Goal: Task Accomplishment & Management: Manage account settings

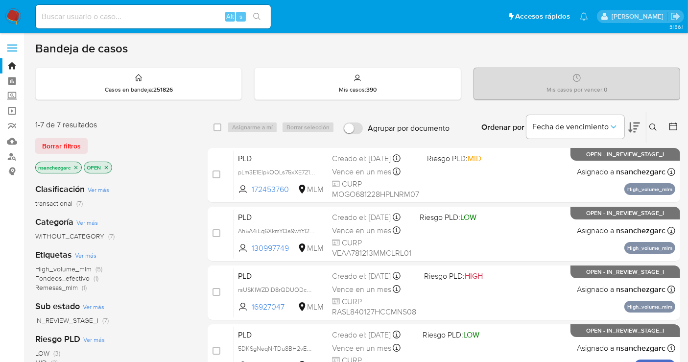
click at [653, 126] on icon at bounding box center [653, 127] width 8 height 8
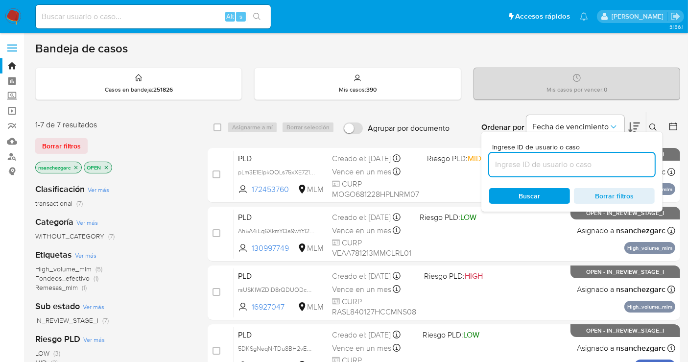
click at [519, 166] on input at bounding box center [571, 164] width 165 height 13
type input "260506847"
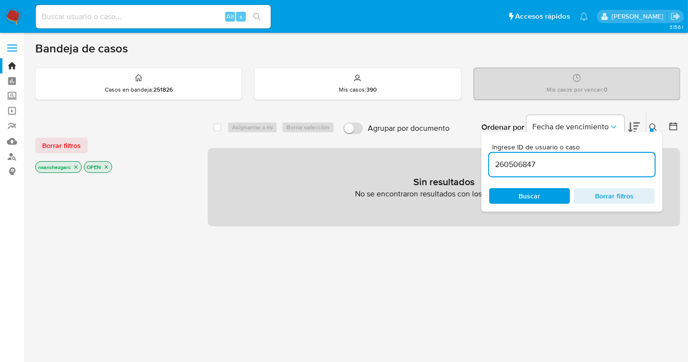
click at [77, 164] on icon "close-filter" at bounding box center [76, 167] width 6 height 6
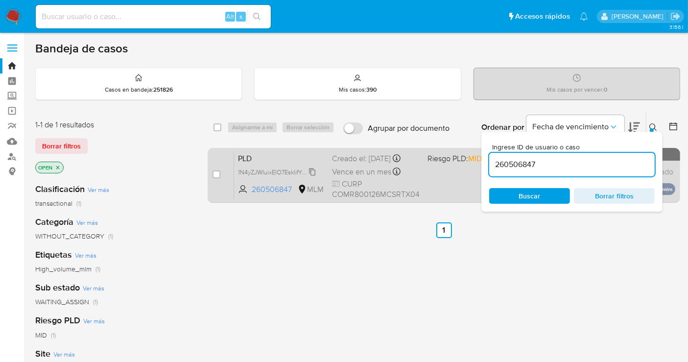
click at [313, 169] on icon at bounding box center [312, 171] width 6 height 7
click at [218, 176] on input "checkbox" at bounding box center [216, 174] width 8 height 8
checkbox input "true"
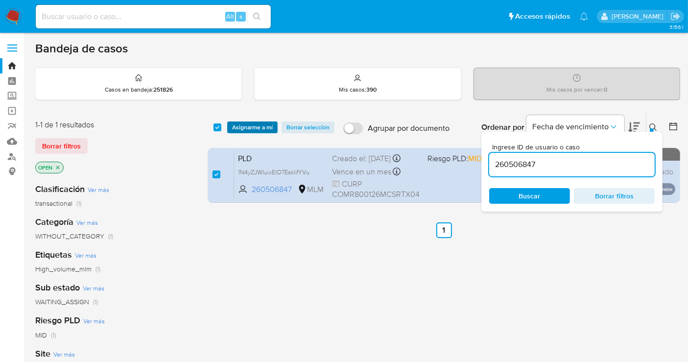
click at [246, 131] on span "Asignarme a mí" at bounding box center [252, 127] width 41 height 10
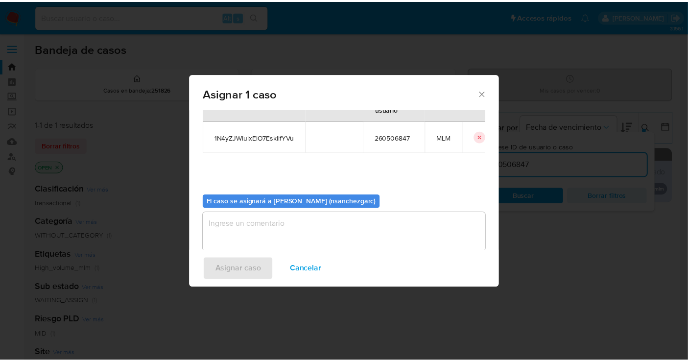
scroll to position [50, 0]
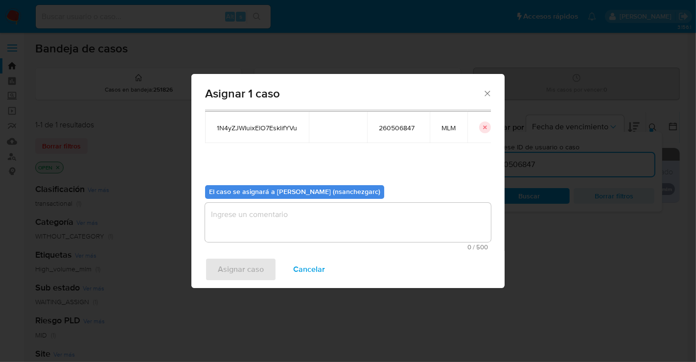
click at [229, 212] on textarea "assign-modal" at bounding box center [348, 222] width 286 height 39
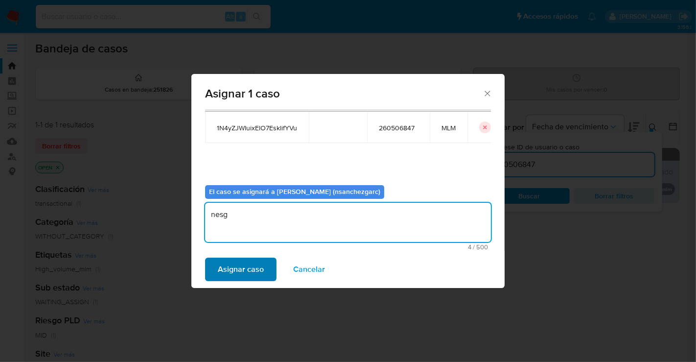
type textarea "nesg"
click at [235, 273] on span "Asignar caso" at bounding box center [241, 269] width 46 height 22
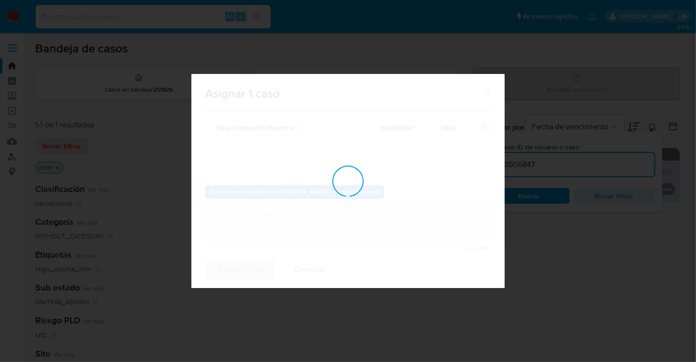
checkbox input "false"
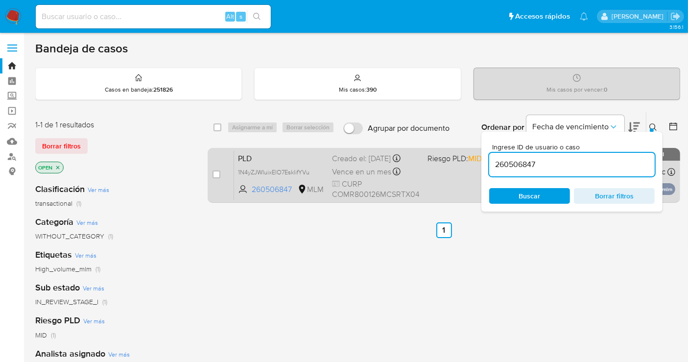
click at [363, 168] on span "Vence en un mes" at bounding box center [361, 171] width 59 height 11
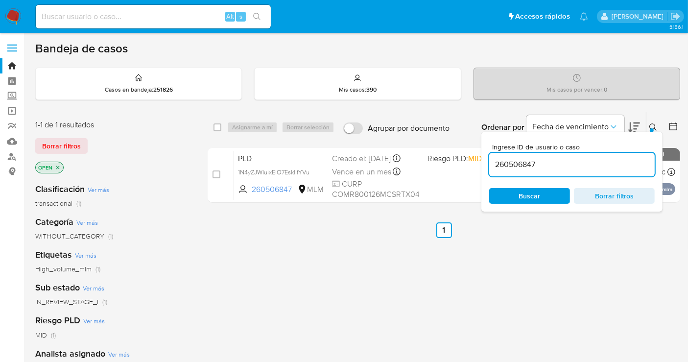
click at [89, 9] on div "Alt s" at bounding box center [153, 16] width 235 height 23
click at [88, 16] on input at bounding box center [153, 16] width 235 height 13
paste input "354215142"
type input "354215142"
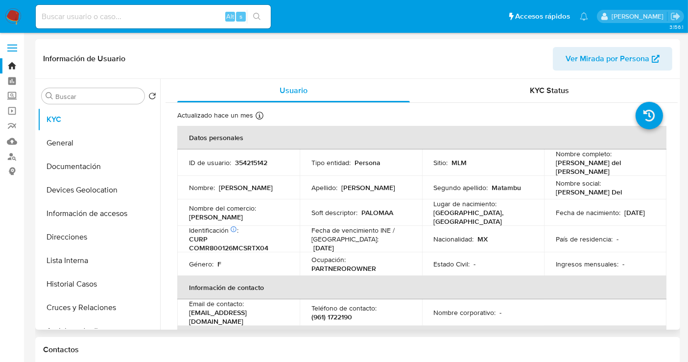
select select "10"
click at [69, 17] on input at bounding box center [153, 16] width 235 height 13
paste input "555984769"
type input "555984769"
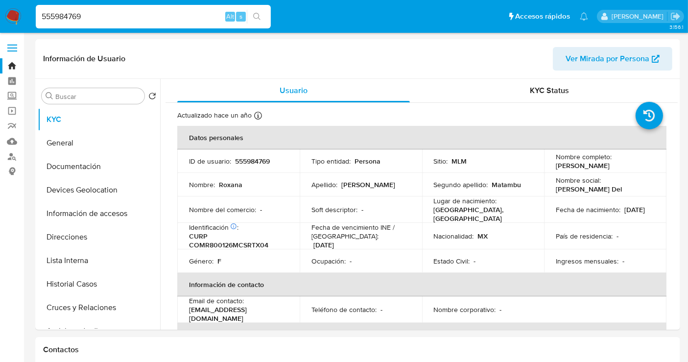
select select "10"
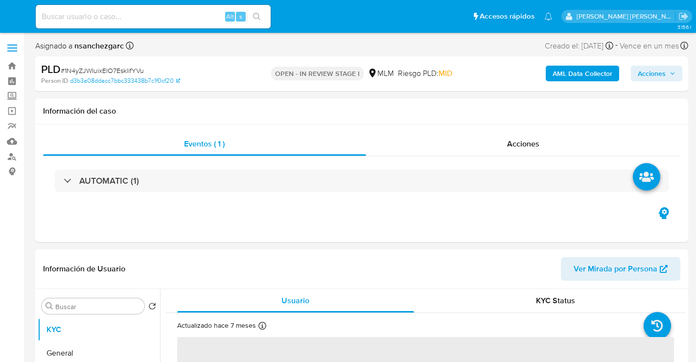
select select "10"
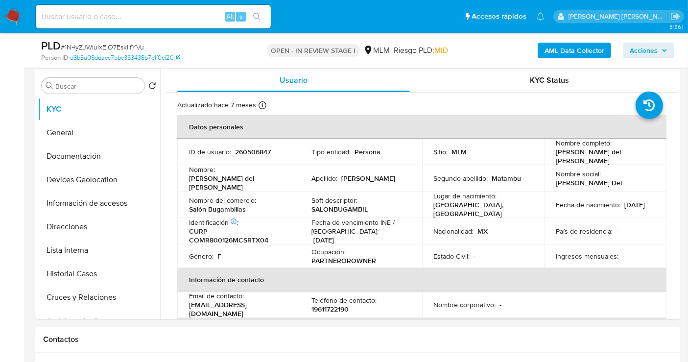
scroll to position [217, 0]
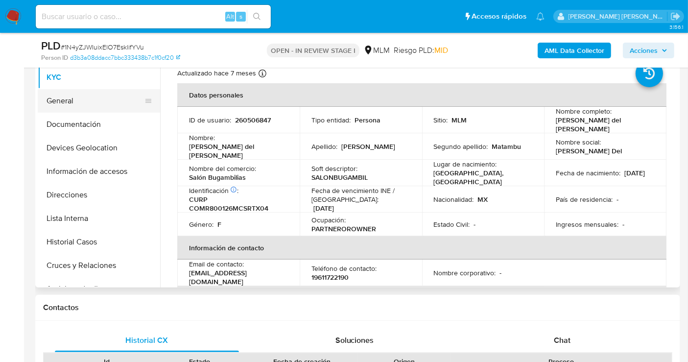
click at [60, 98] on button "General" at bounding box center [95, 100] width 115 height 23
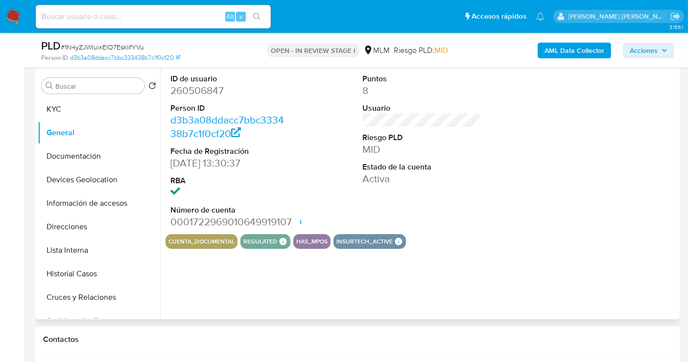
scroll to position [163, 0]
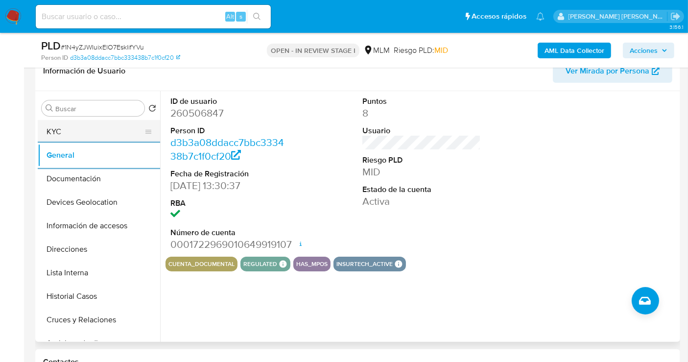
click at [73, 131] on button "KYC" at bounding box center [95, 131] width 115 height 23
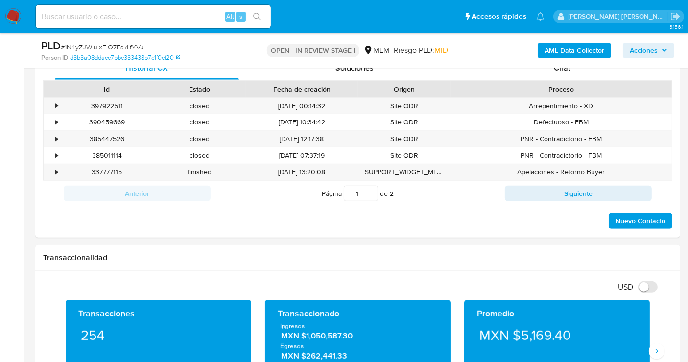
scroll to position [653, 0]
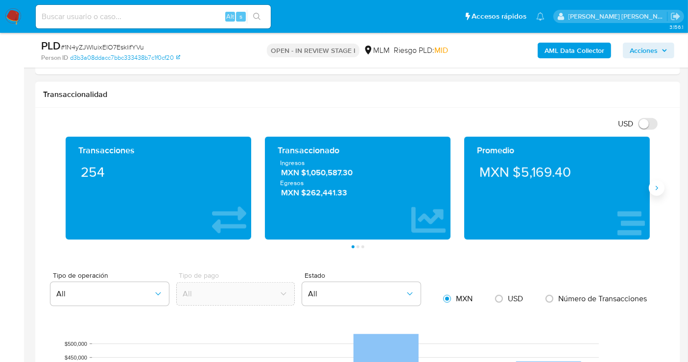
click at [657, 192] on button "Siguiente" at bounding box center [657, 188] width 16 height 16
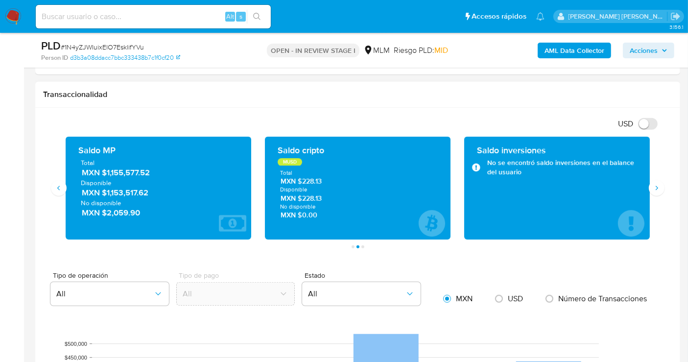
click at [117, 175] on span "MXN $1,155,577.52" at bounding box center [159, 172] width 154 height 11
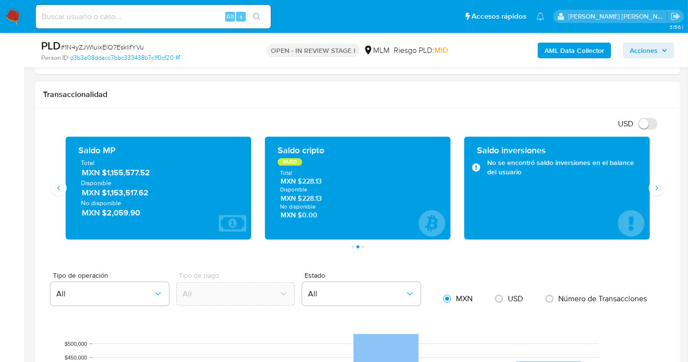
click at [123, 172] on span "MXN $1,155,577.52" at bounding box center [159, 172] width 154 height 11
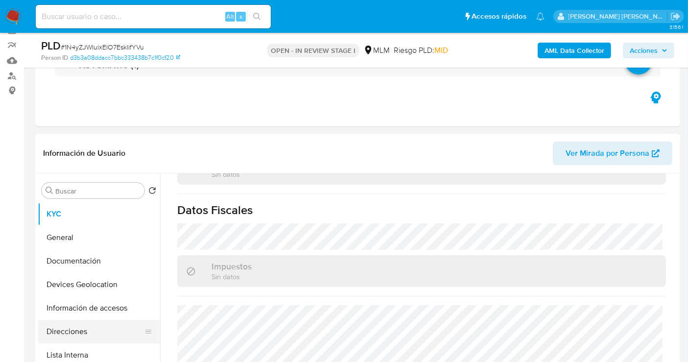
scroll to position [163, 0]
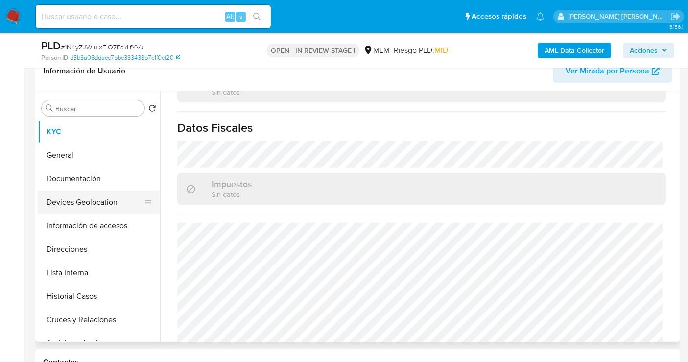
click at [79, 205] on button "Devices Geolocation" at bounding box center [95, 201] width 115 height 23
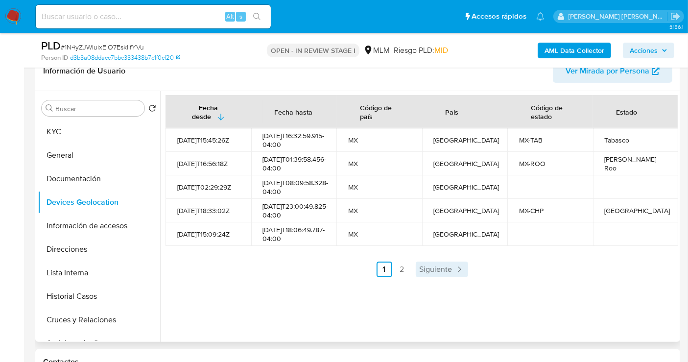
click at [432, 273] on span "Siguiente" at bounding box center [436, 269] width 33 height 8
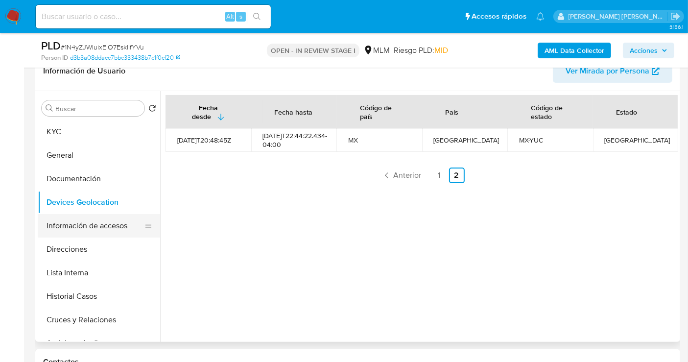
click at [108, 223] on button "Información de accesos" at bounding box center [95, 225] width 115 height 23
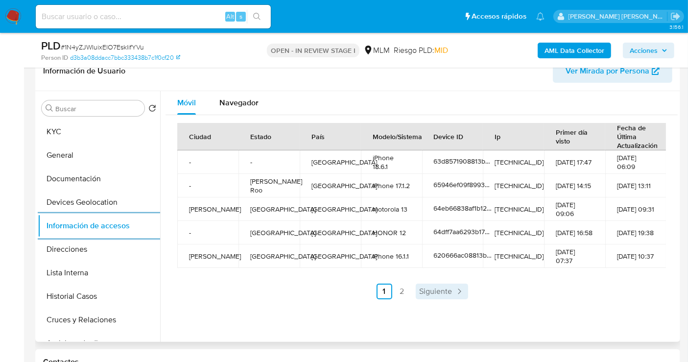
click at [447, 291] on span "Siguiente" at bounding box center [436, 291] width 33 height 8
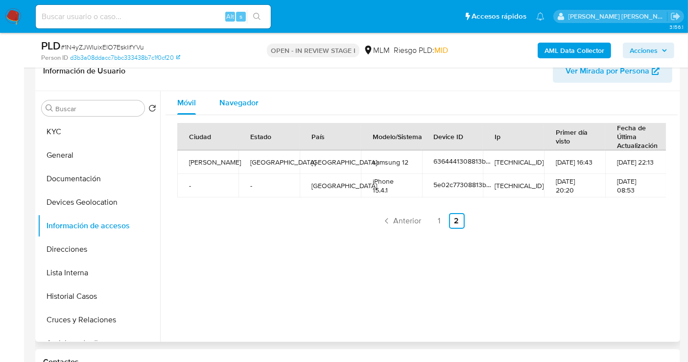
click at [251, 104] on span "Navegador" at bounding box center [238, 102] width 39 height 11
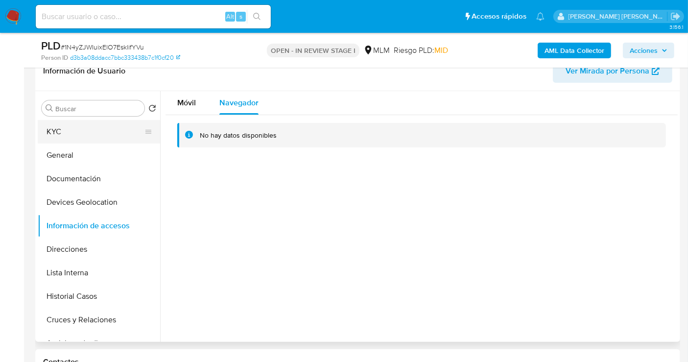
click at [70, 136] on button "KYC" at bounding box center [95, 131] width 115 height 23
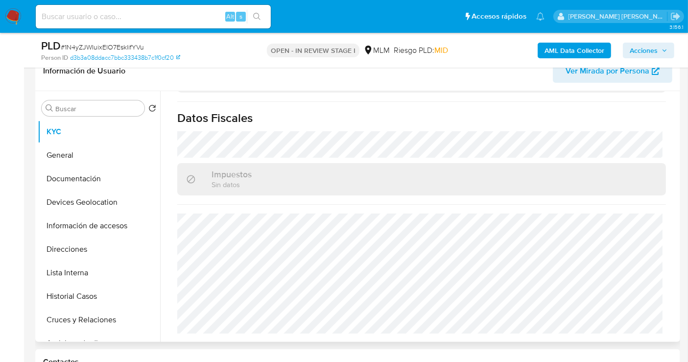
scroll to position [614, 0]
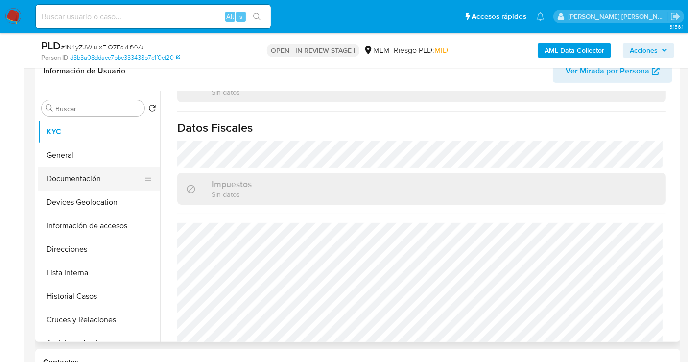
click at [88, 173] on button "Documentación" at bounding box center [95, 178] width 115 height 23
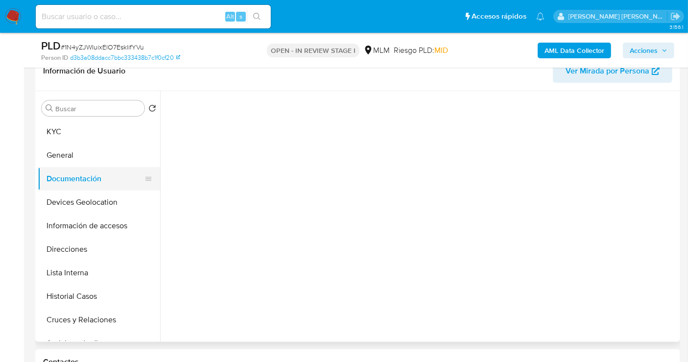
scroll to position [0, 0]
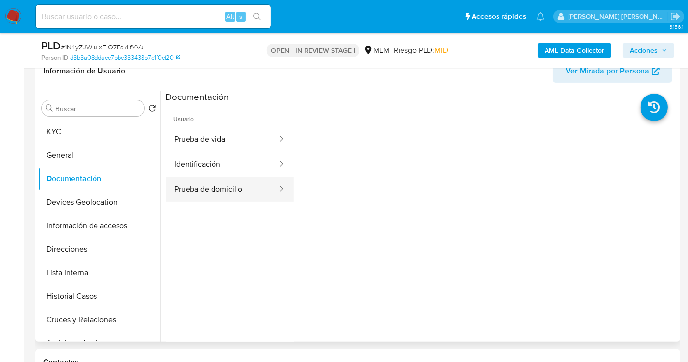
click at [219, 187] on button "Prueba de domicilio" at bounding box center [221, 189] width 113 height 25
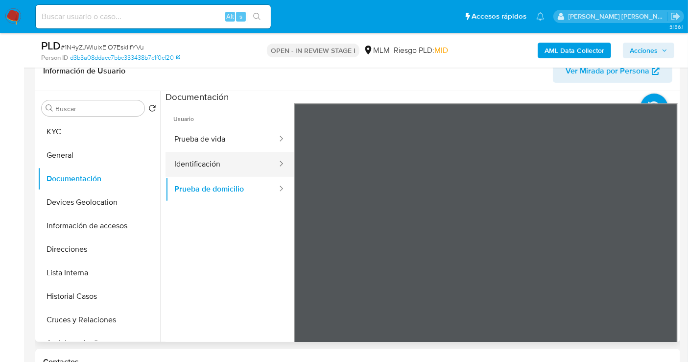
click at [186, 167] on button "Identificación" at bounding box center [221, 164] width 113 height 25
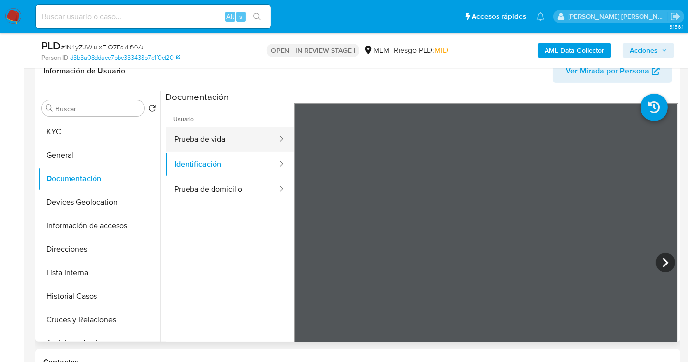
click at [192, 132] on button "Prueba de vida" at bounding box center [221, 139] width 113 height 25
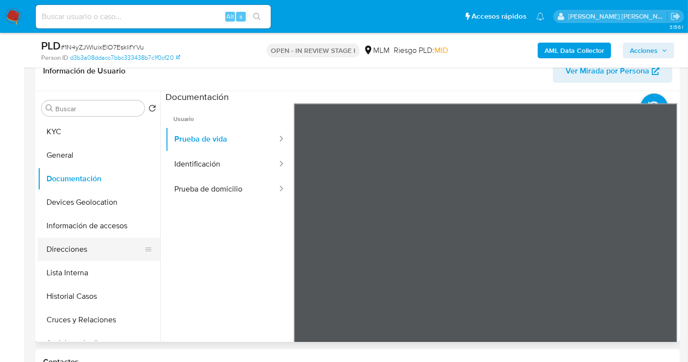
click at [74, 251] on button "Direcciones" at bounding box center [95, 248] width 115 height 23
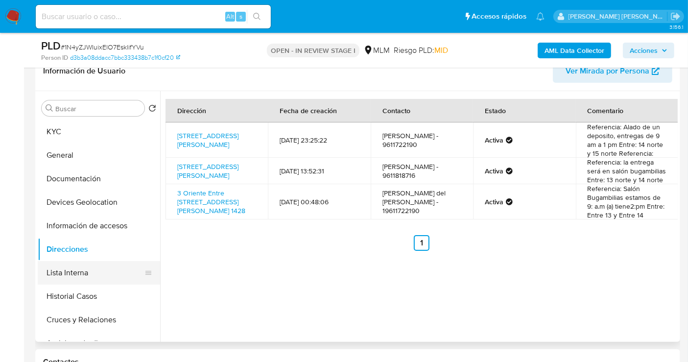
click at [61, 279] on button "Lista Interna" at bounding box center [95, 272] width 115 height 23
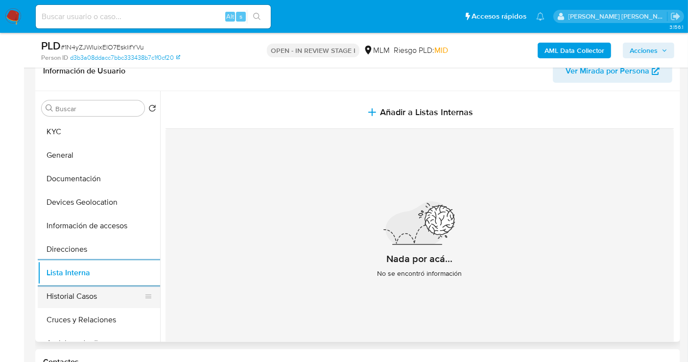
click at [67, 302] on button "Historial Casos" at bounding box center [95, 295] width 115 height 23
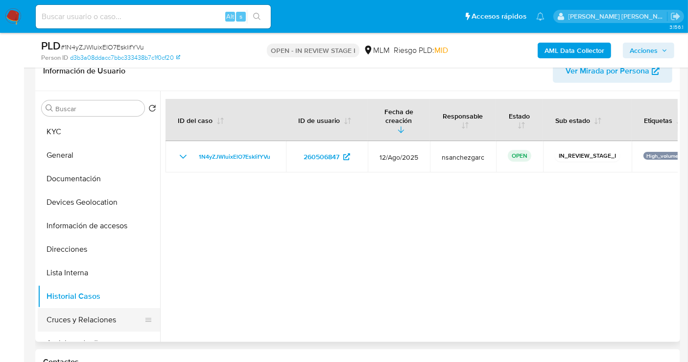
click at [82, 318] on button "Cruces y Relaciones" at bounding box center [95, 319] width 115 height 23
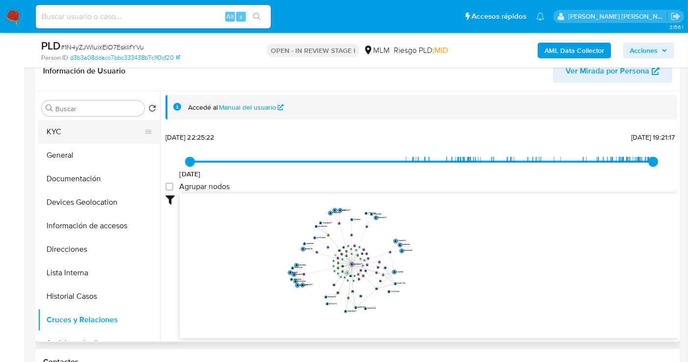
click at [70, 129] on button "KYC" at bounding box center [95, 131] width 115 height 23
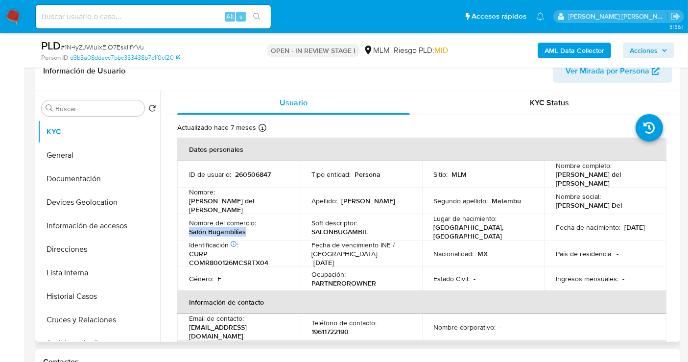
drag, startPoint x: 256, startPoint y: 230, endPoint x: 187, endPoint y: 227, distance: 68.6
click at [187, 227] on td "Nombre del comercio : Salón Bugambilias" at bounding box center [238, 227] width 122 height 26
copy p "Salón Bugambilias"
click at [57, 247] on button "Direcciones" at bounding box center [95, 248] width 115 height 23
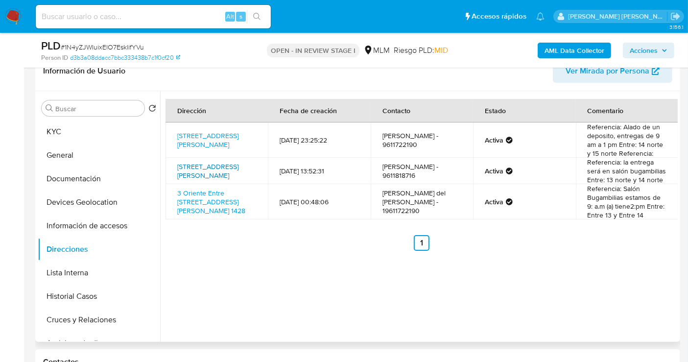
click at [196, 174] on link "3ra Oriente 1428, Tuxtla Gutiérrez, Chiapas, 29034, Mexico 1428" at bounding box center [207, 171] width 61 height 19
click at [602, 73] on span "Ver Mirada por Persona" at bounding box center [607, 70] width 84 height 23
click at [75, 130] on button "KYC" at bounding box center [95, 131] width 115 height 23
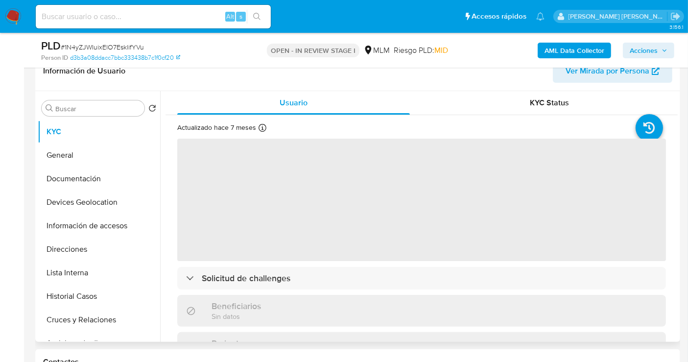
scroll to position [54, 0]
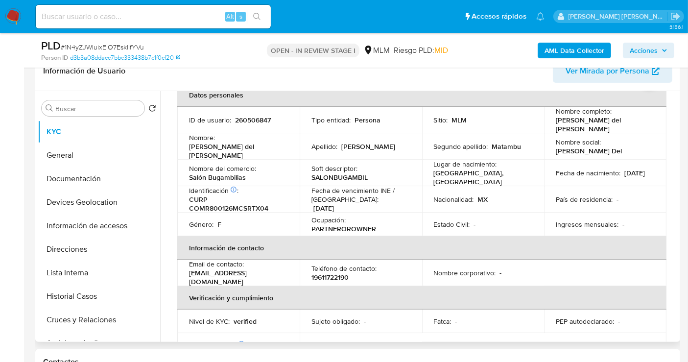
click at [325, 273] on p "19611722190" at bounding box center [329, 277] width 37 height 9
copy p "19611722190"
drag, startPoint x: 267, startPoint y: 273, endPoint x: 187, endPoint y: 273, distance: 79.8
click at [187, 273] on td "Email de contacto : acerocorzo1506@gmail.com" at bounding box center [238, 272] width 122 height 26
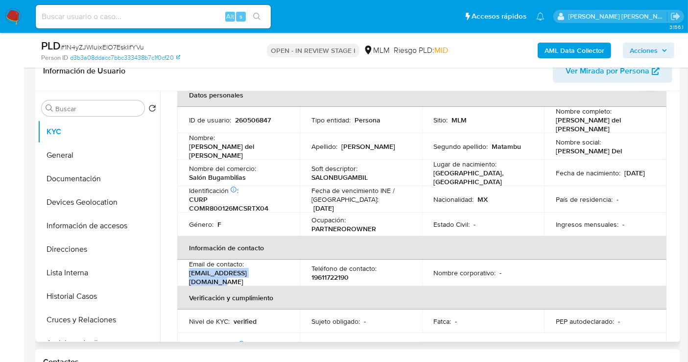
copy p "acerocorzo1506@gmail.com"
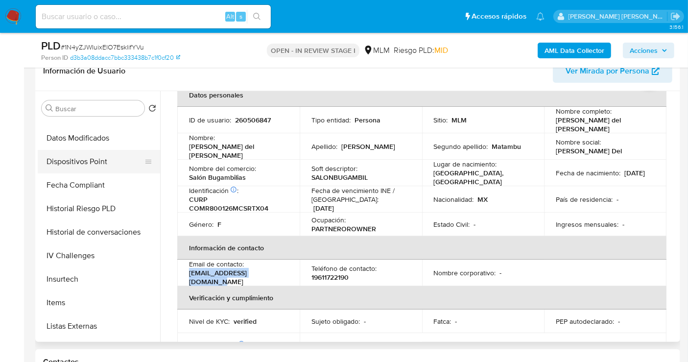
scroll to position [380, 0]
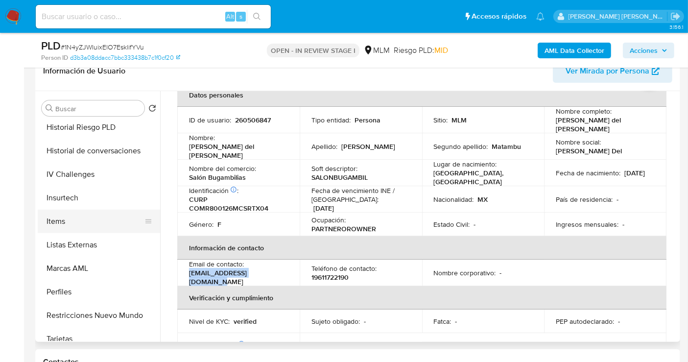
click at [67, 224] on button "Items" at bounding box center [95, 221] width 115 height 23
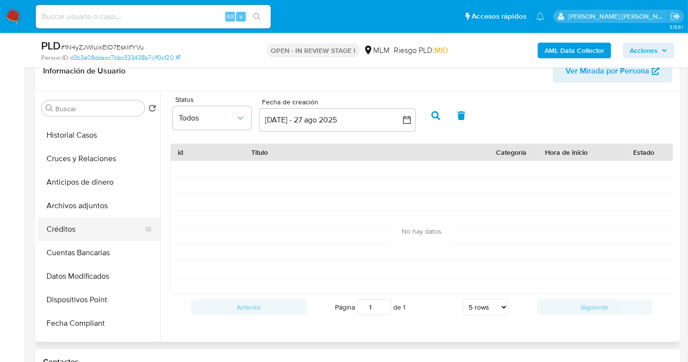
scroll to position [0, 0]
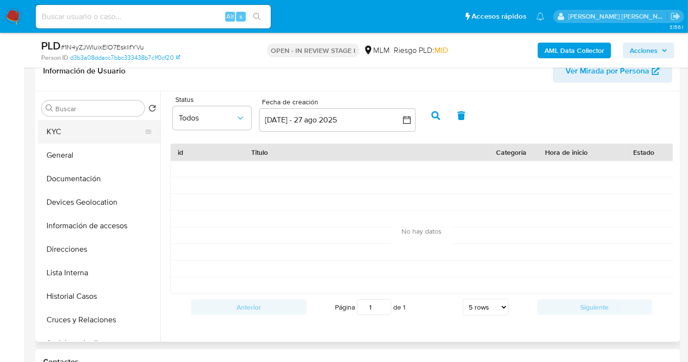
click at [62, 133] on button "KYC" at bounding box center [95, 131] width 115 height 23
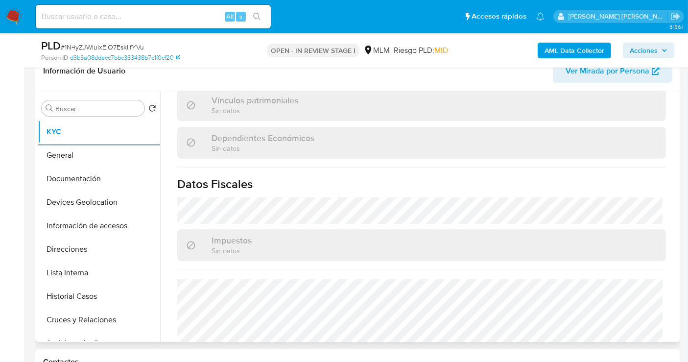
scroll to position [614, 0]
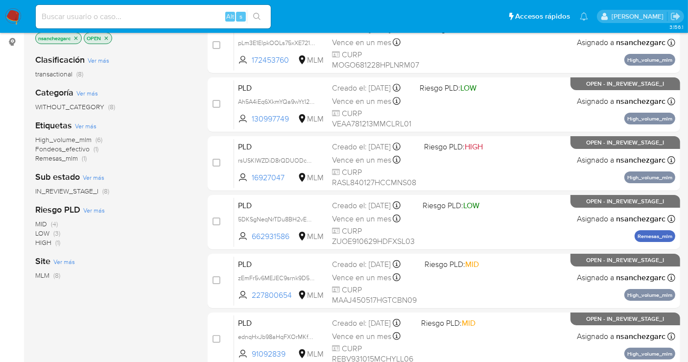
scroll to position [292, 0]
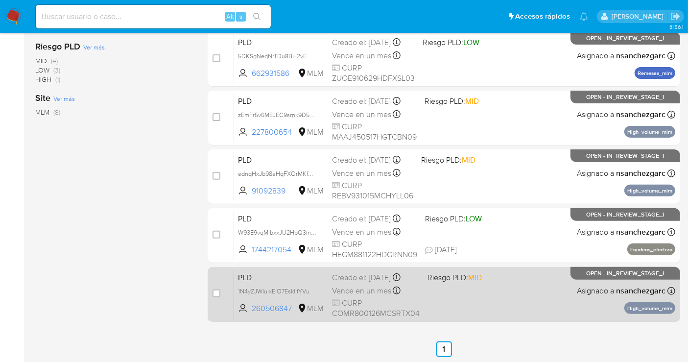
click at [359, 280] on div "Creado el: 12/08/2025 Creado el: 12/08/2025 02:03:44" at bounding box center [376, 277] width 88 height 11
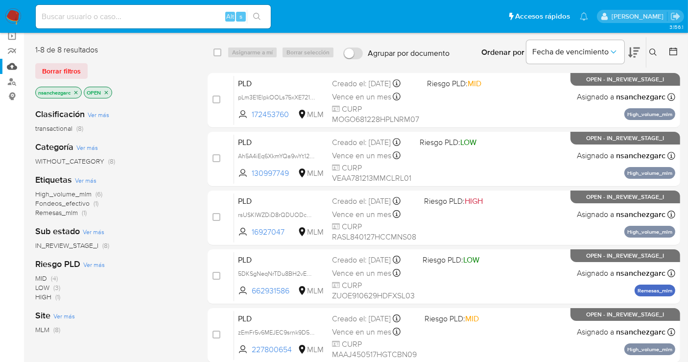
scroll to position [0, 0]
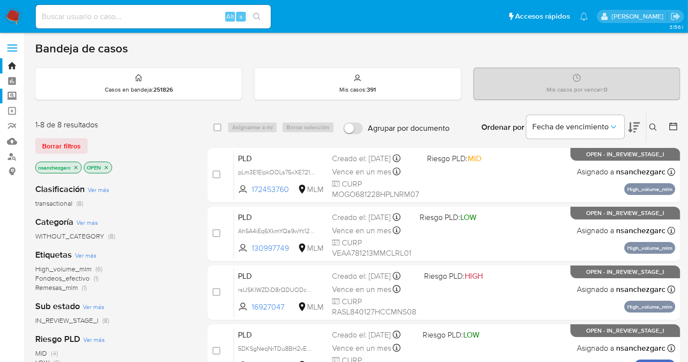
click at [8, 94] on label "Screening" at bounding box center [58, 96] width 117 height 15
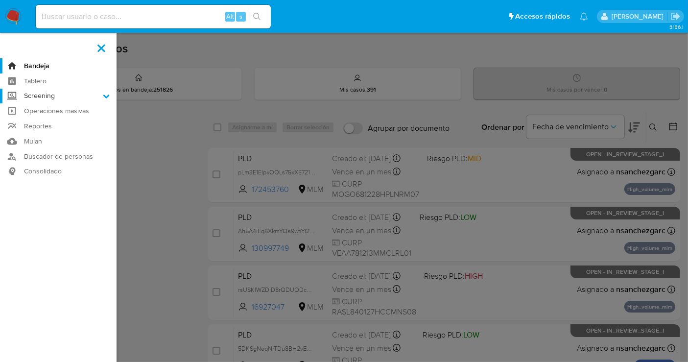
click at [0, 0] on input "Screening" at bounding box center [0, 0] width 0 height 0
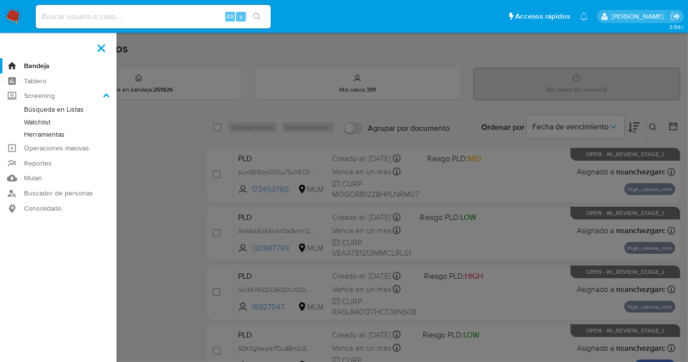
click at [56, 134] on link "Herramientas" at bounding box center [58, 134] width 117 height 12
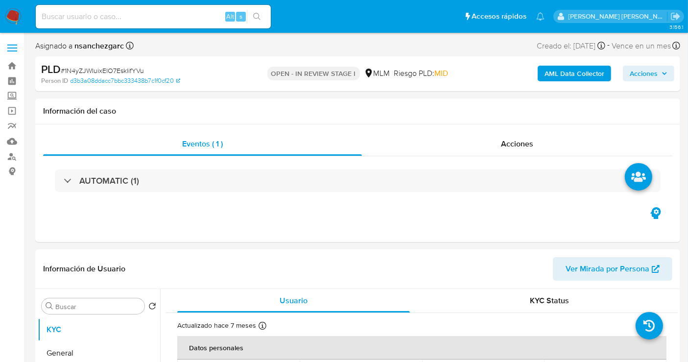
select select "10"
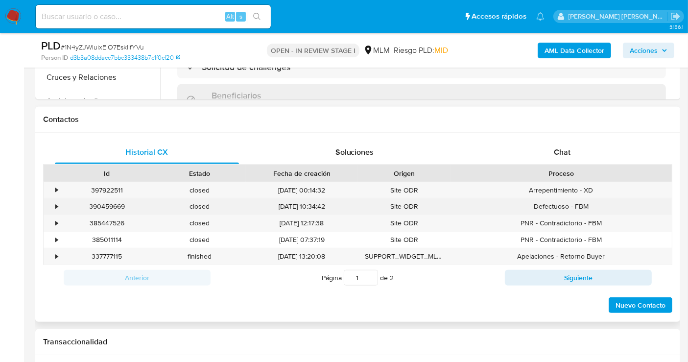
scroll to position [380, 0]
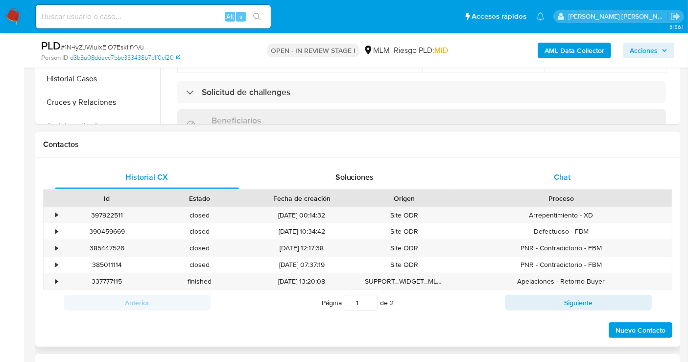
click at [558, 177] on span "Chat" at bounding box center [562, 176] width 17 height 11
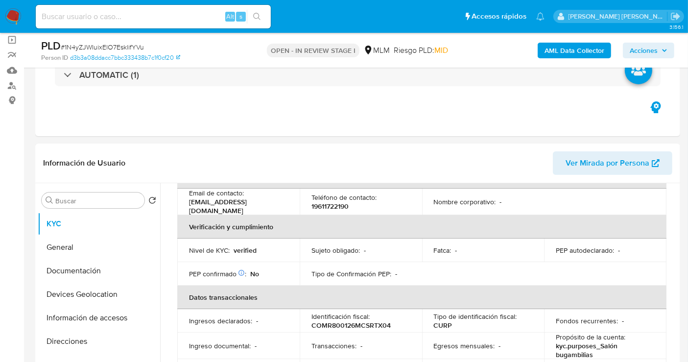
scroll to position [54, 0]
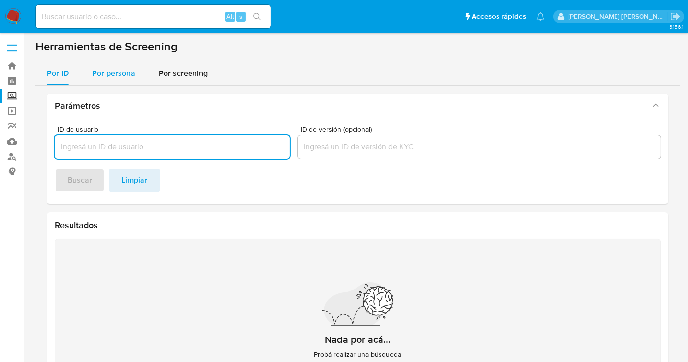
click at [113, 66] on div "Por persona" at bounding box center [113, 73] width 43 height 23
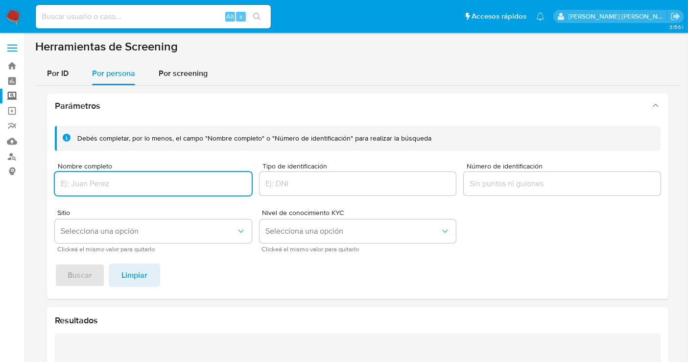
paste input "[PERSON_NAME] DE [PERSON_NAME] [PERSON_NAME]"
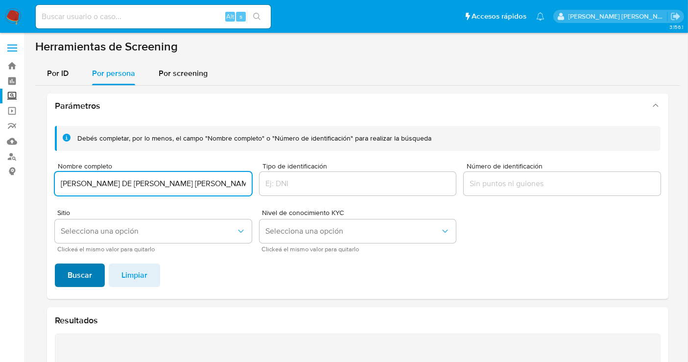
click at [77, 279] on span "Buscar" at bounding box center [80, 275] width 24 height 22
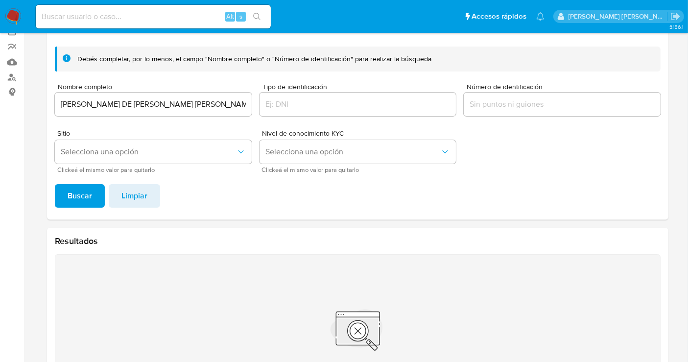
scroll to position [56, 0]
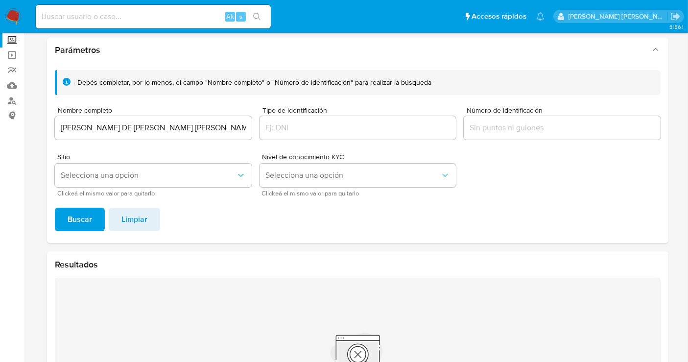
click at [100, 127] on input "[PERSON_NAME] DE [PERSON_NAME] [PERSON_NAME]" at bounding box center [153, 127] width 197 height 13
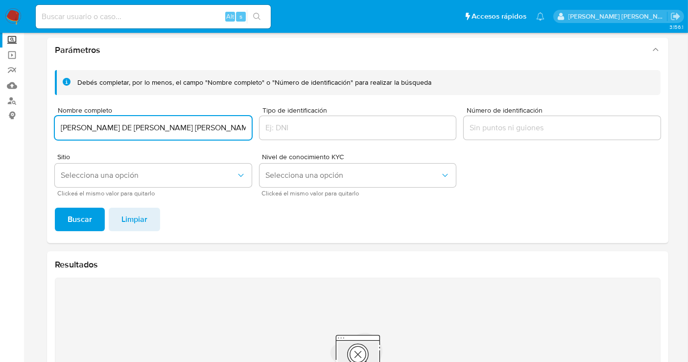
click at [100, 127] on input "[PERSON_NAME] DE [PERSON_NAME] [PERSON_NAME]" at bounding box center [153, 127] width 197 height 13
click at [100, 127] on input "ARMANDO DE JESUS ARRIAGA RINCON" at bounding box center [153, 127] width 197 height 13
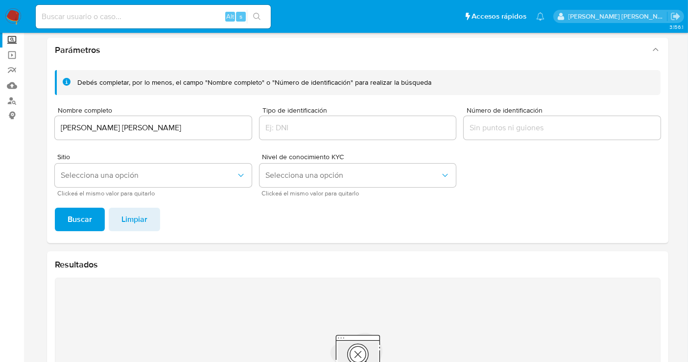
click at [88, 225] on span "Buscar" at bounding box center [80, 220] width 24 height 22
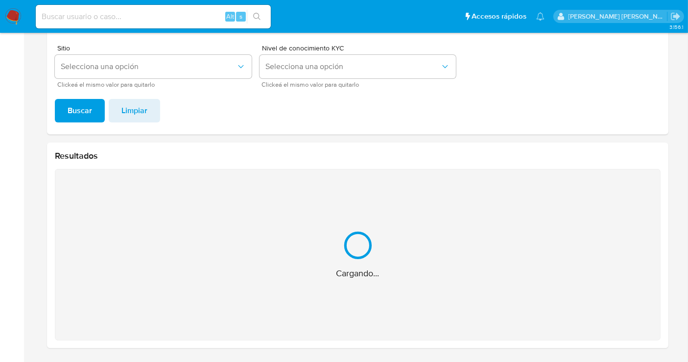
scroll to position [8, 0]
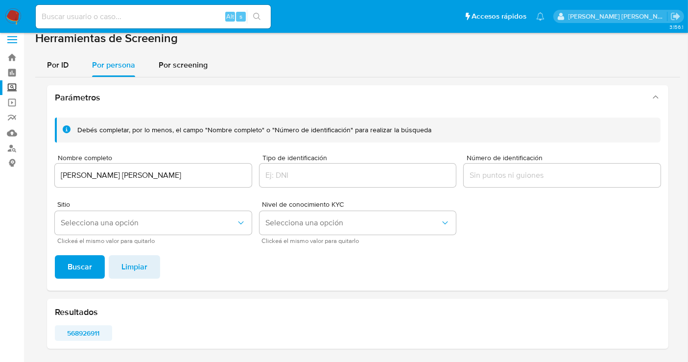
click at [85, 328] on span "568926911" at bounding box center [84, 333] width 44 height 14
click at [141, 174] on input "JOSE ANTONIO DOMINGUEZ COELLO" at bounding box center [153, 175] width 197 height 13
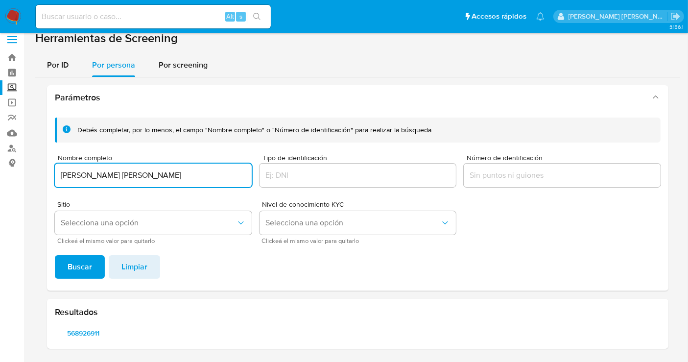
click at [141, 174] on input "JOSE ANTONIO DOMINGUEZ COELLO" at bounding box center [153, 175] width 197 height 13
click at [86, 268] on span "Buscar" at bounding box center [80, 267] width 24 height 22
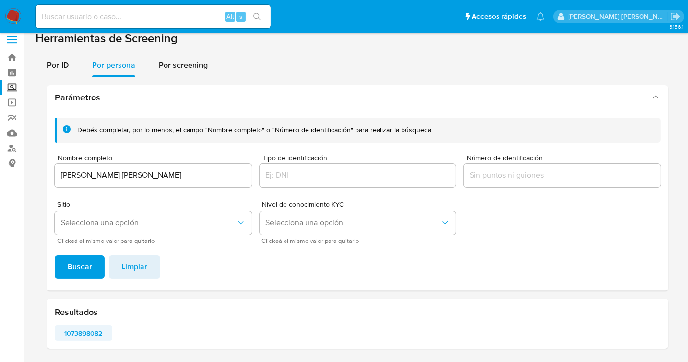
click at [90, 332] on span "1073898082" at bounding box center [84, 333] width 44 height 14
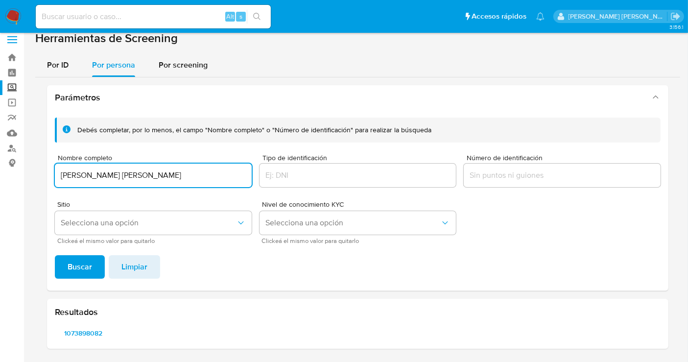
click at [87, 178] on input "YURIDIA GUADALUPE MARTINEZ ESCOBAR" at bounding box center [153, 175] width 197 height 13
type input "1073898082"
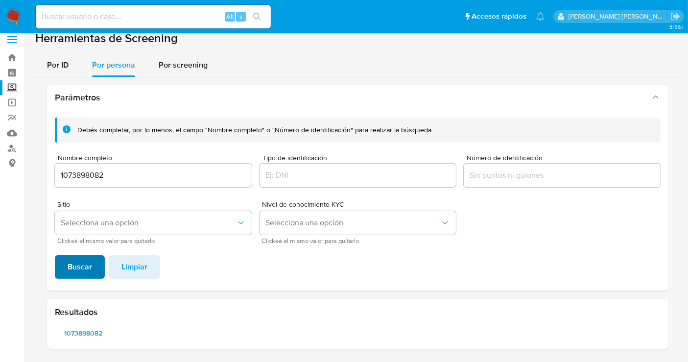
click at [78, 278] on span "Buscar" at bounding box center [80, 267] width 24 height 22
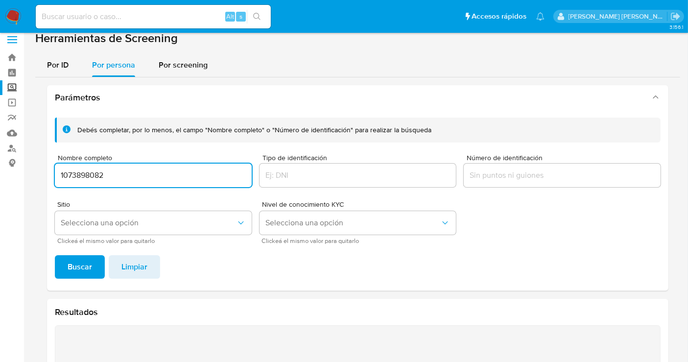
click at [91, 172] on input "1073898082" at bounding box center [153, 175] width 197 height 13
type input "JOSE CARLOS VAZQUEZ AGUILAR"
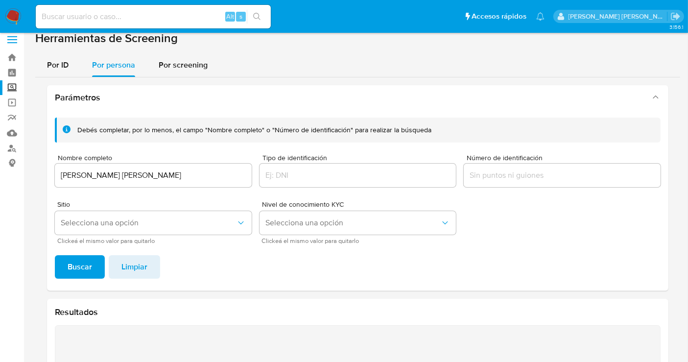
click at [78, 263] on span "Buscar" at bounding box center [80, 267] width 24 height 22
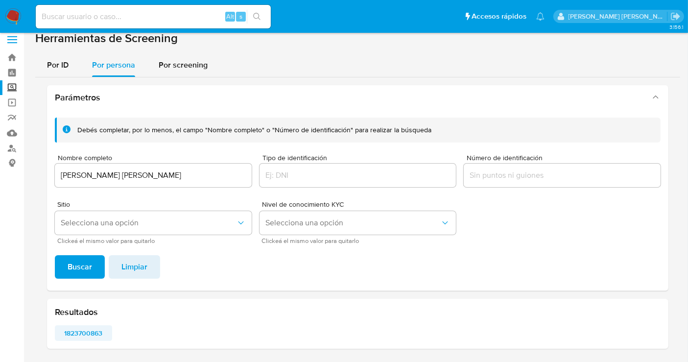
click at [84, 335] on span "1823700863" at bounding box center [84, 333] width 44 height 14
click at [9, 12] on img at bounding box center [13, 16] width 17 height 17
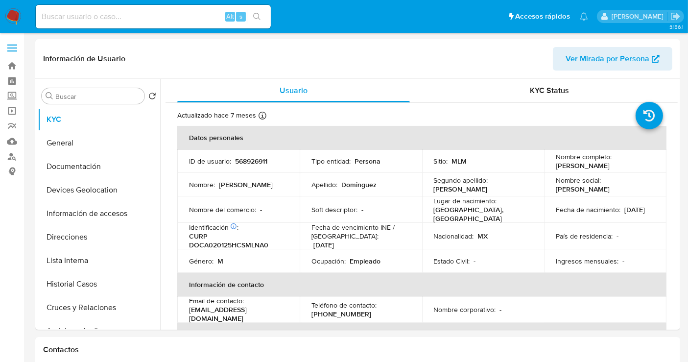
select select "10"
click at [256, 163] on p "568926911" at bounding box center [251, 161] width 32 height 9
copy p "568926911"
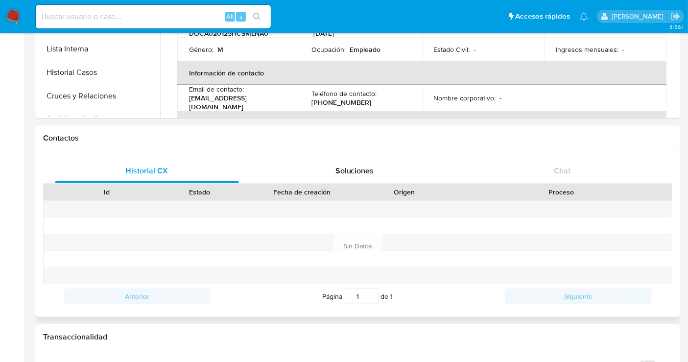
scroll to position [163, 0]
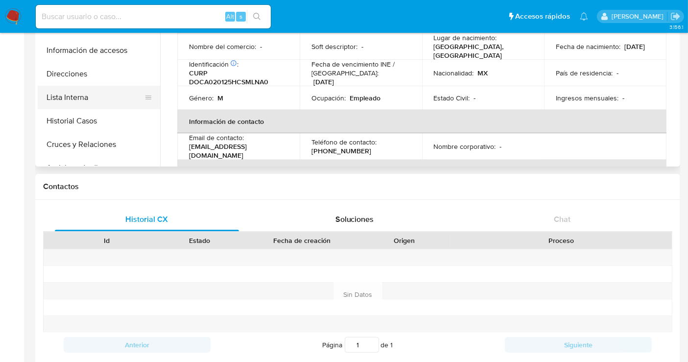
click at [69, 107] on button "Lista Interna" at bounding box center [95, 97] width 115 height 23
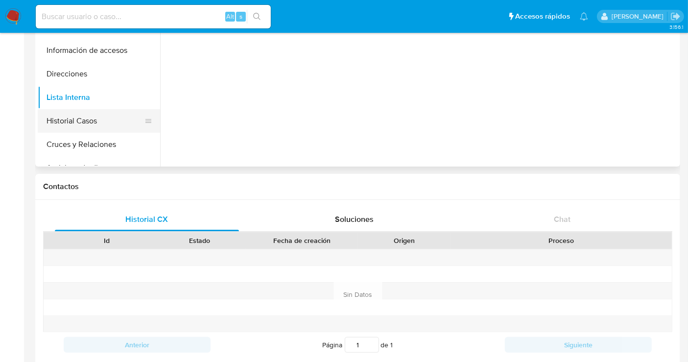
click at [72, 120] on button "Historial Casos" at bounding box center [95, 120] width 115 height 23
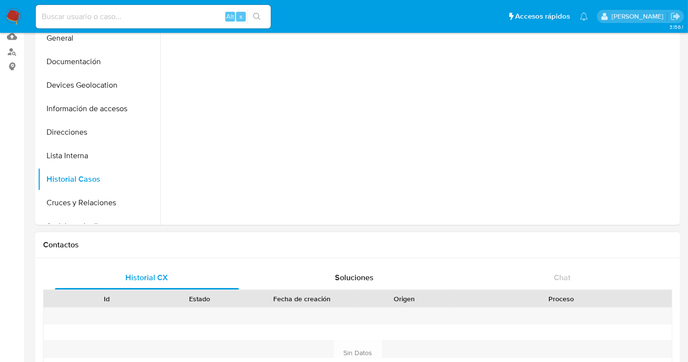
scroll to position [0, 0]
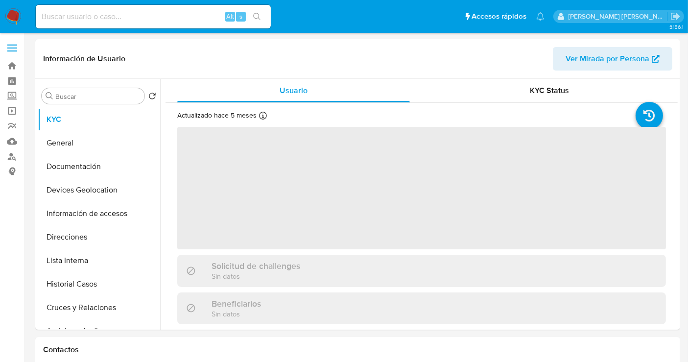
scroll to position [54, 0]
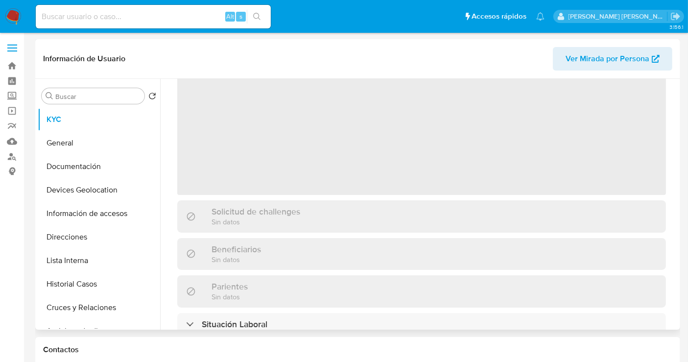
select select "10"
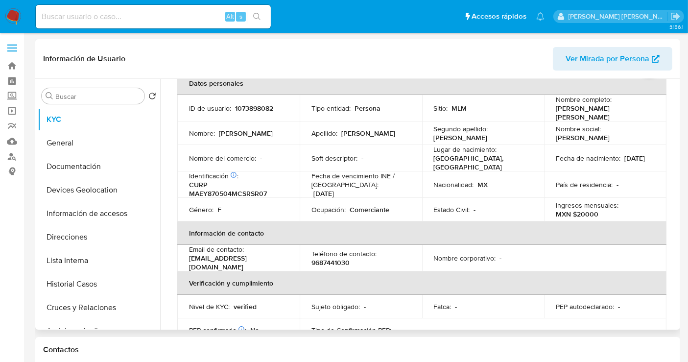
click at [253, 108] on p "1073898082" at bounding box center [254, 108] width 38 height 9
copy p "1073898082"
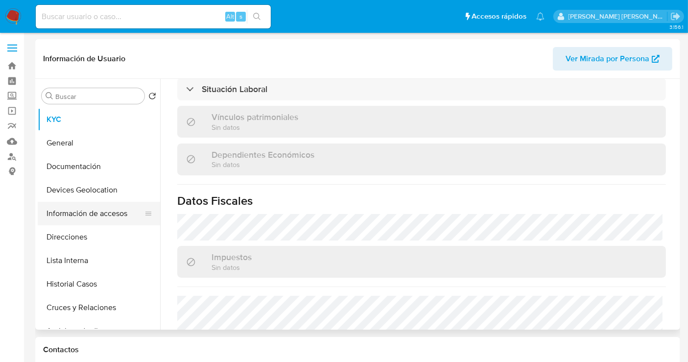
scroll to position [457, 0]
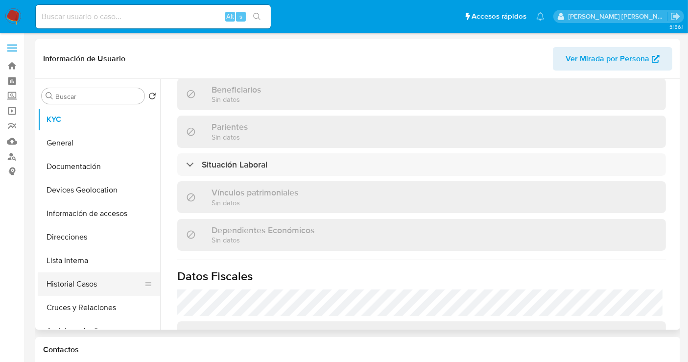
click at [71, 284] on button "Historial Casos" at bounding box center [95, 283] width 115 height 23
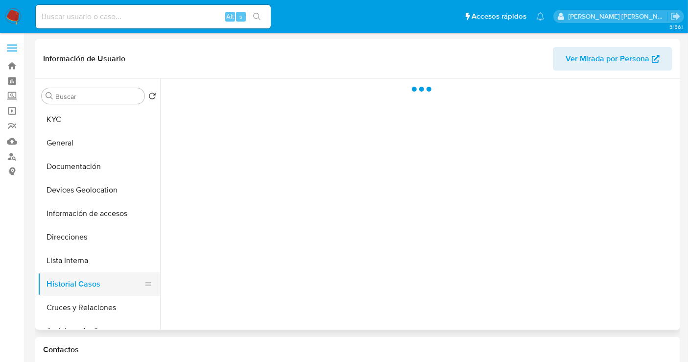
scroll to position [0, 0]
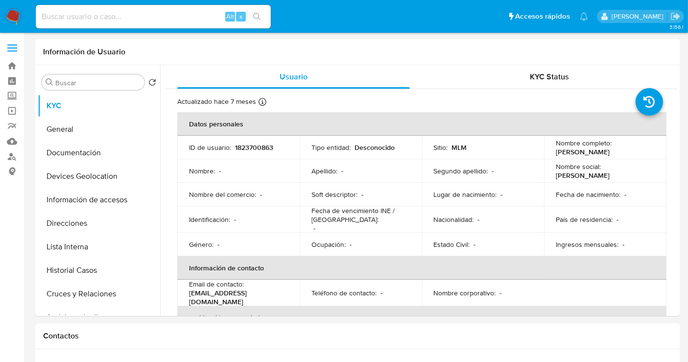
select select "10"
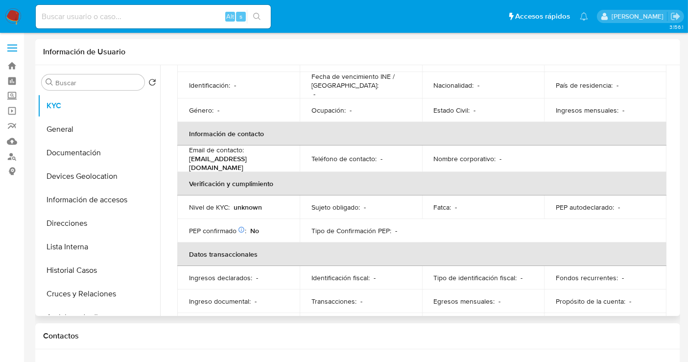
scroll to position [167, 0]
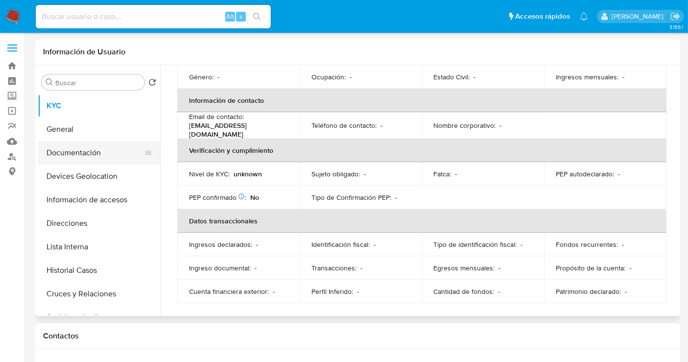
click at [66, 150] on button "Documentación" at bounding box center [95, 152] width 115 height 23
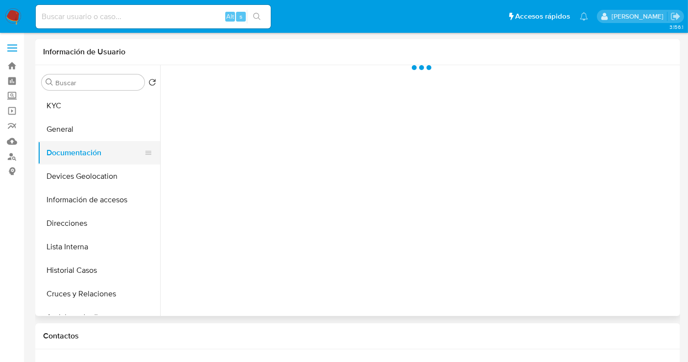
scroll to position [0, 0]
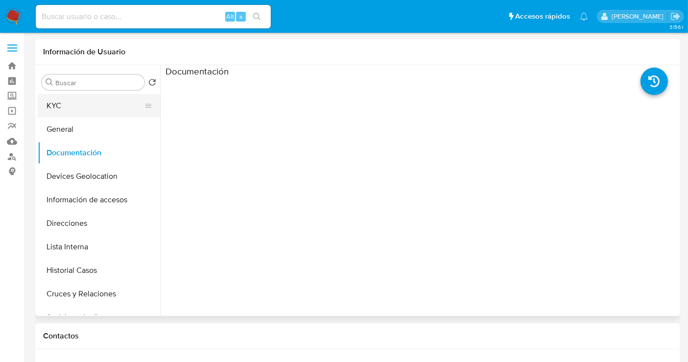
click at [57, 106] on button "KYC" at bounding box center [95, 105] width 115 height 23
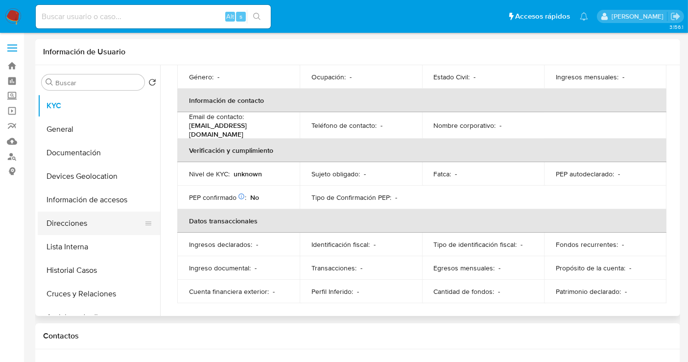
click at [92, 225] on button "Direcciones" at bounding box center [95, 222] width 115 height 23
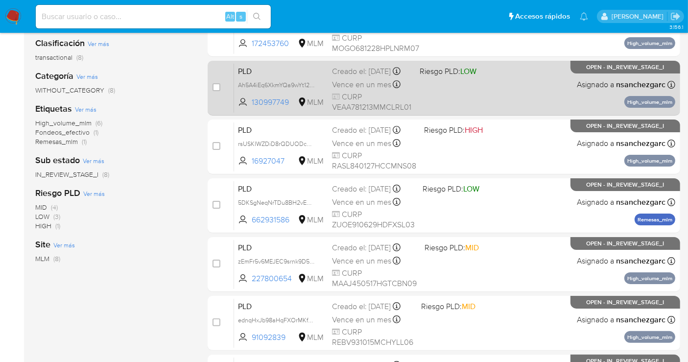
scroll to position [163, 0]
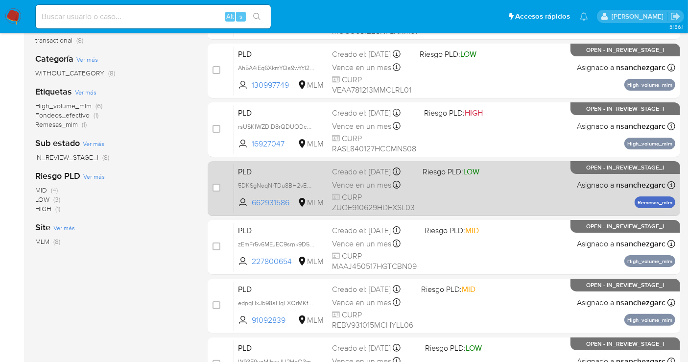
click at [358, 177] on div "Creado el: [DATE] Creado el: [DATE] 02:08:05" at bounding box center [373, 171] width 83 height 11
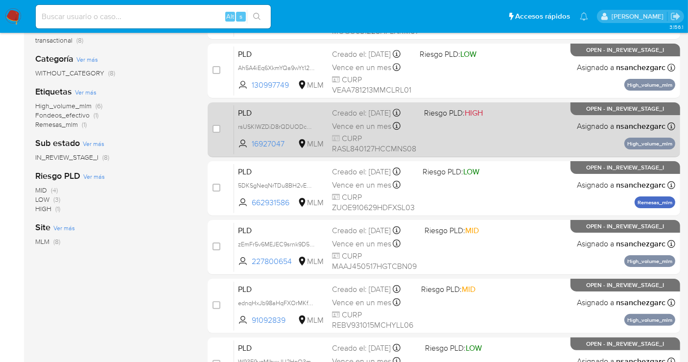
click at [351, 129] on span "Vence en un mes" at bounding box center [361, 126] width 59 height 11
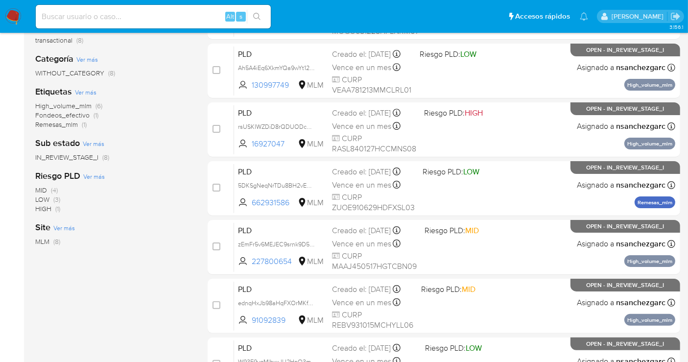
click at [13, 15] on img at bounding box center [13, 16] width 17 height 17
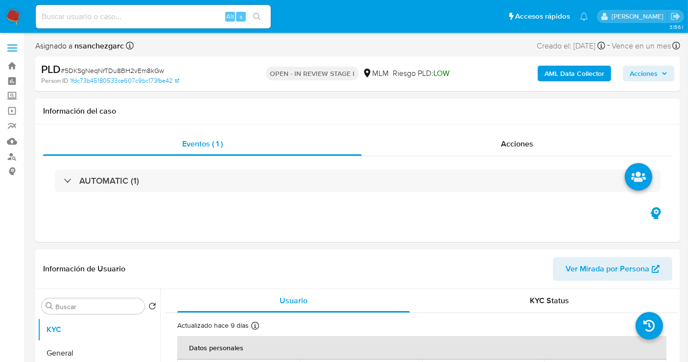
select select "10"
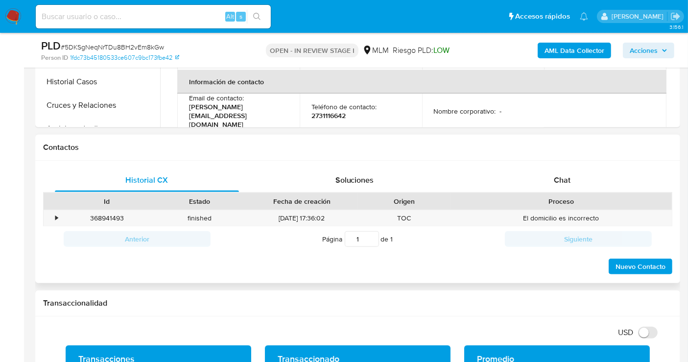
scroll to position [380, 0]
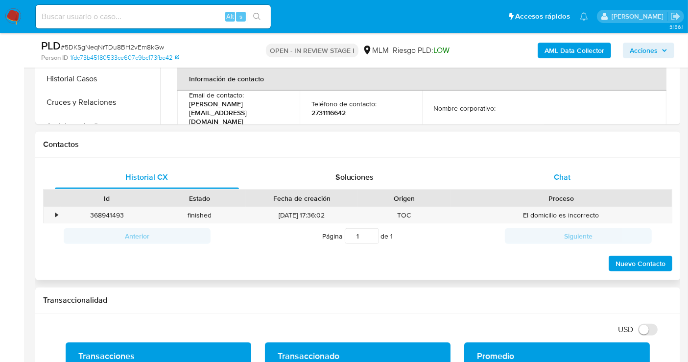
click at [553, 173] on div "Chat" at bounding box center [562, 176] width 184 height 23
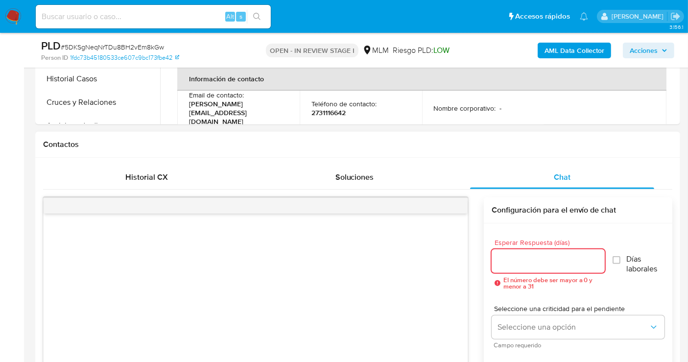
click at [508, 260] on input "Esperar Respuesta (días)" at bounding box center [548, 261] width 113 height 13
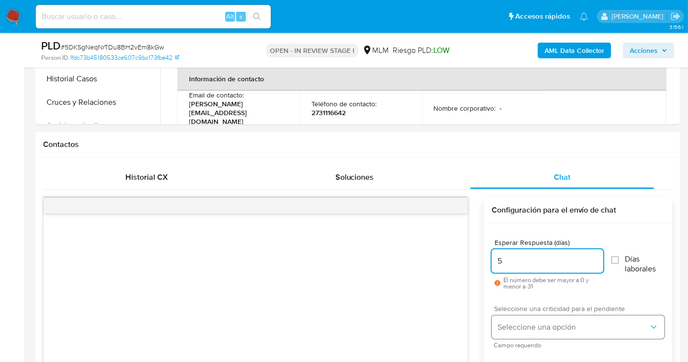
type input "5"
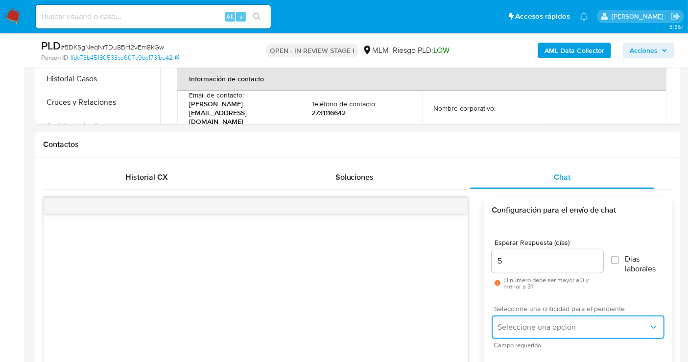
click at [521, 325] on span "Seleccione una opción" at bounding box center [572, 327] width 151 height 10
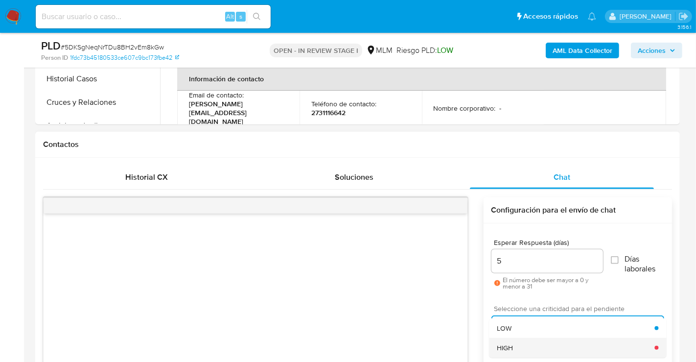
click at [515, 352] on div "HIGH" at bounding box center [576, 348] width 158 height 20
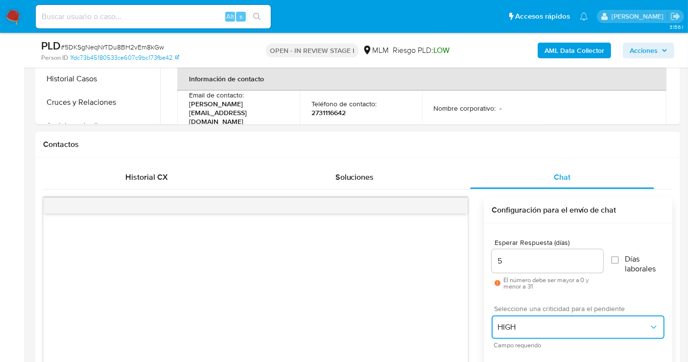
scroll to position [598, 0]
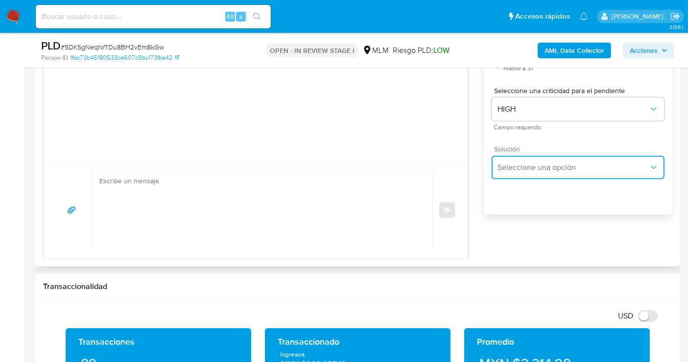
click at [518, 159] on button "Seleccione una opción" at bounding box center [578, 167] width 173 height 23
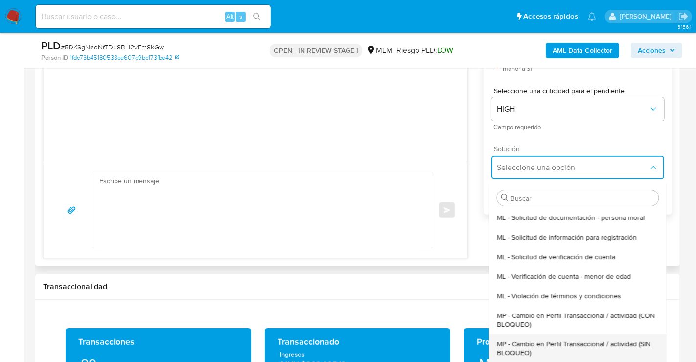
click at [516, 343] on span "MP - Cambio en Perfil Transaccional / actividad (SIN BLOQUEO)" at bounding box center [578, 348] width 162 height 18
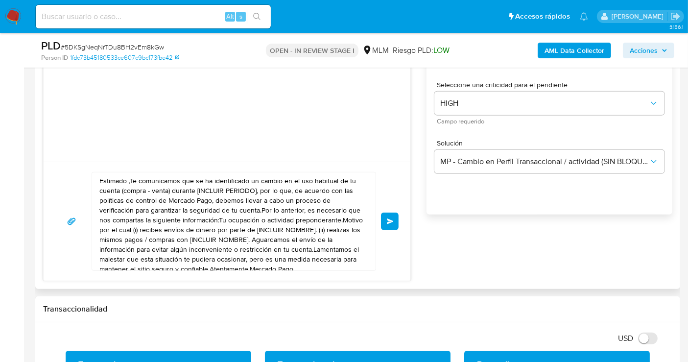
click at [226, 225] on textarea "Estimado ,Te comunicamos que se ha identificado un cambio en el uso habitual de…" at bounding box center [231, 221] width 264 height 98
paste textarea "cliente se ha identificado un cambio en el uso habitual de tu cuenta para garan…"
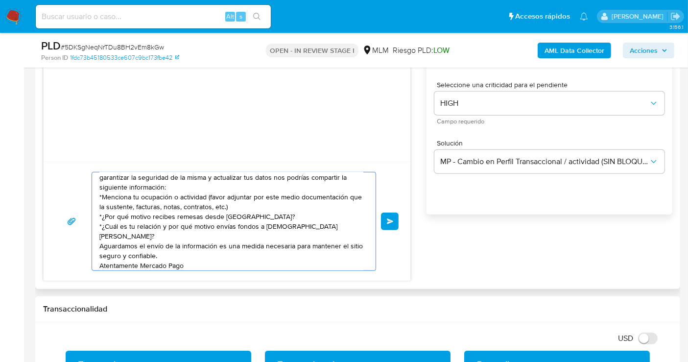
scroll to position [7, 0]
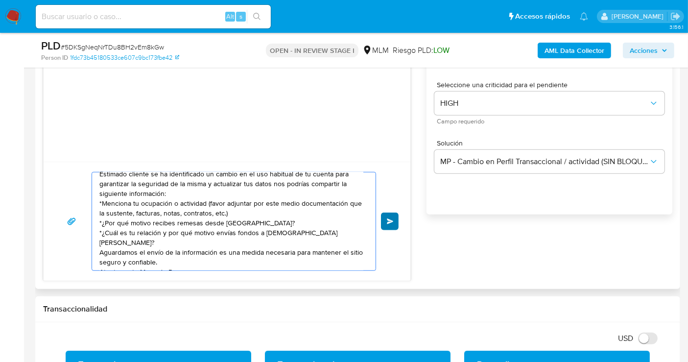
type textarea "Estimado cliente se ha identificado un cambio en el uso habitual de tu cuenta p…"
click at [393, 222] on span "Enviar" at bounding box center [390, 221] width 7 height 6
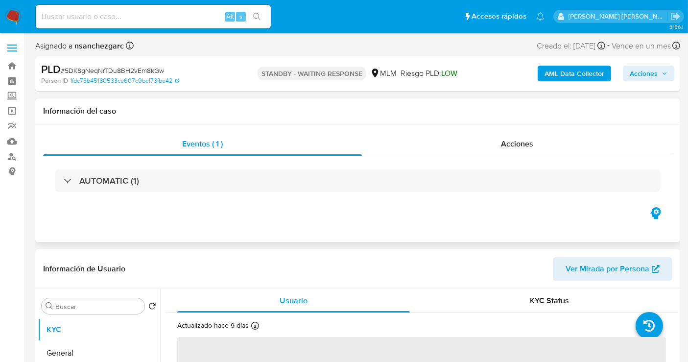
scroll to position [217, 0]
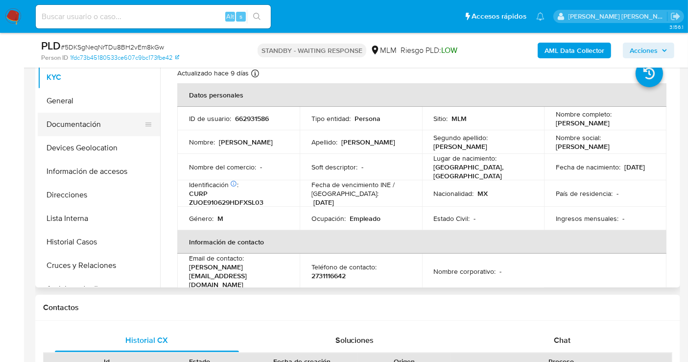
click at [72, 129] on button "Documentación" at bounding box center [95, 124] width 115 height 23
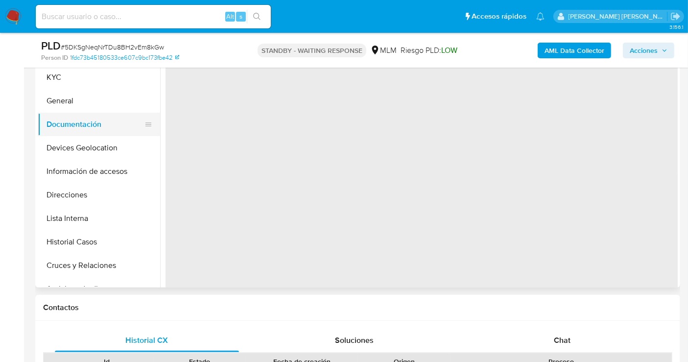
select select "10"
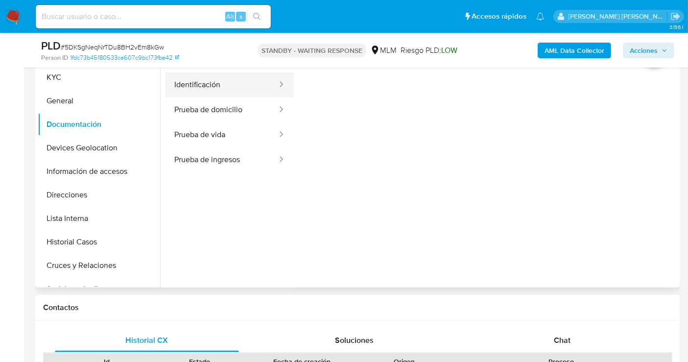
click at [213, 88] on button "Identificación" at bounding box center [221, 84] width 113 height 25
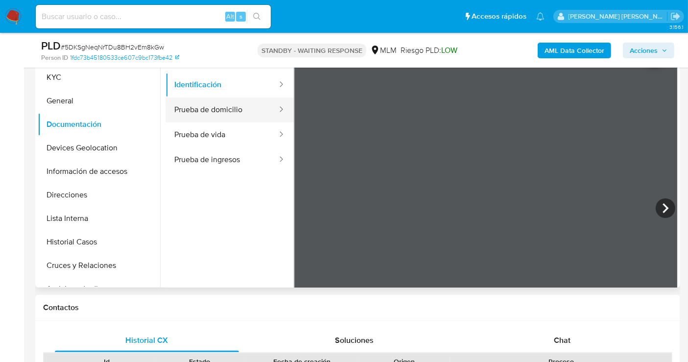
click at [210, 109] on button "Prueba de domicilio" at bounding box center [221, 109] width 113 height 25
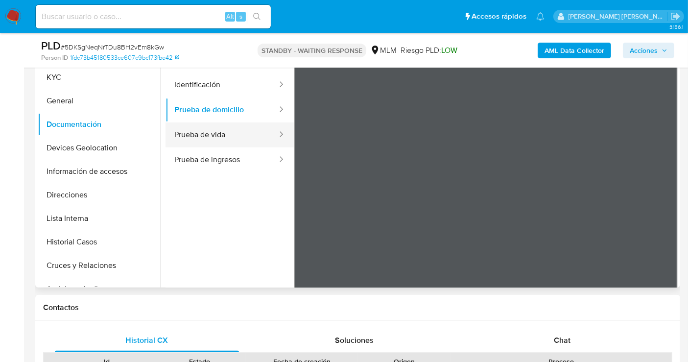
click at [219, 131] on button "Prueba de vida" at bounding box center [221, 134] width 113 height 25
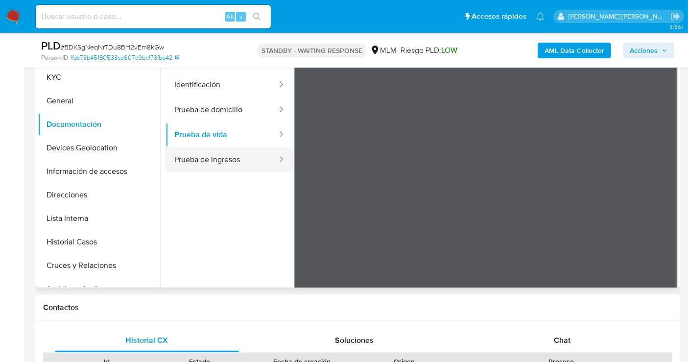
click at [228, 153] on button "Prueba de ingresos" at bounding box center [221, 159] width 113 height 25
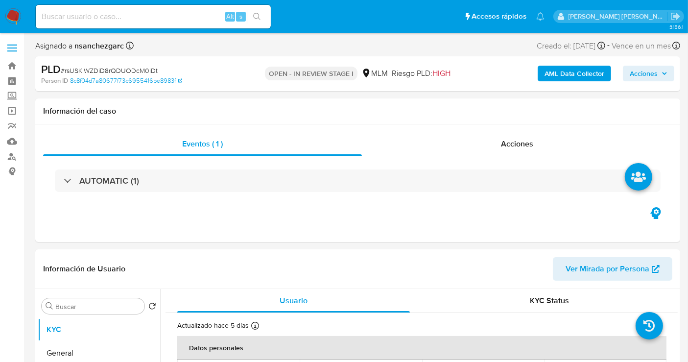
select select "10"
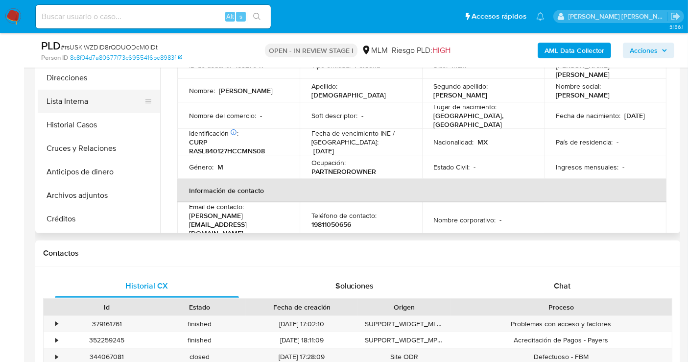
scroll to position [163, 0]
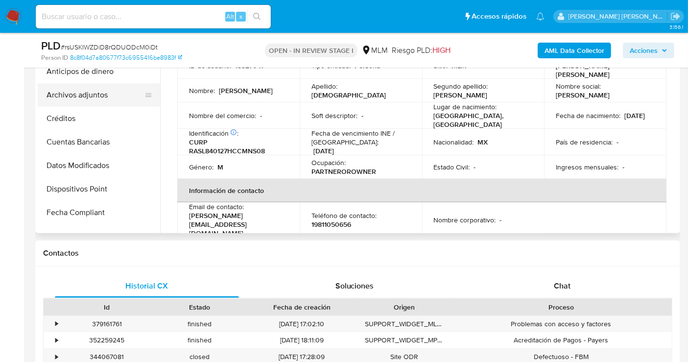
click at [69, 96] on button "Archivos adjuntos" at bounding box center [95, 94] width 115 height 23
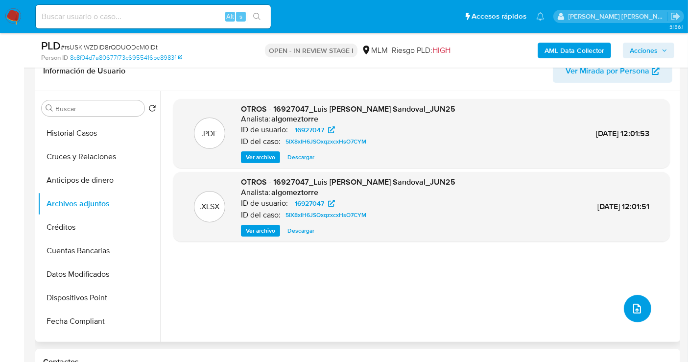
click at [631, 306] on icon "upload-file" at bounding box center [637, 309] width 12 height 12
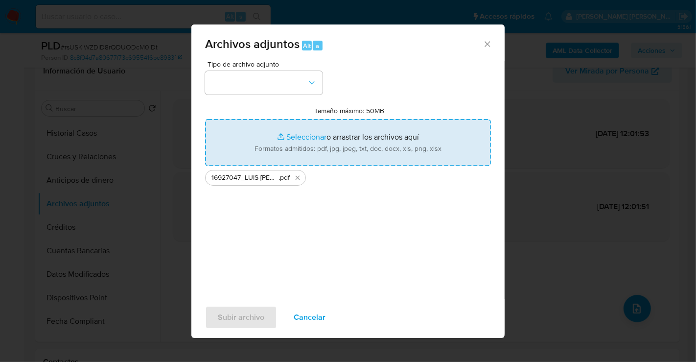
type input "C:\fakepath\16927047_LUIS [PERSON_NAME] SANDOVAL_AGO25.xlsx"
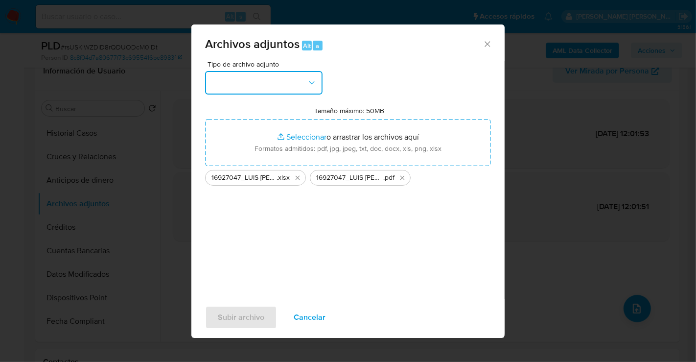
click at [257, 86] on button "button" at bounding box center [263, 82] width 117 height 23
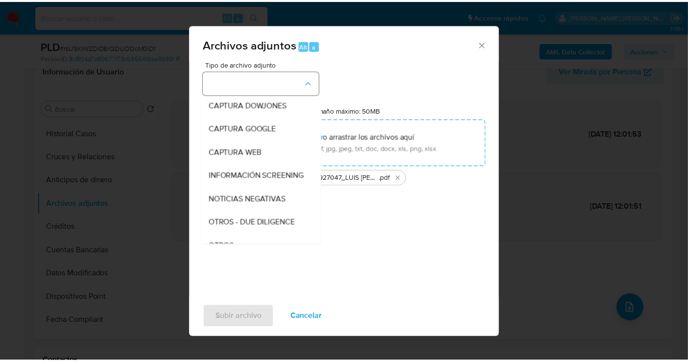
scroll to position [50, 0]
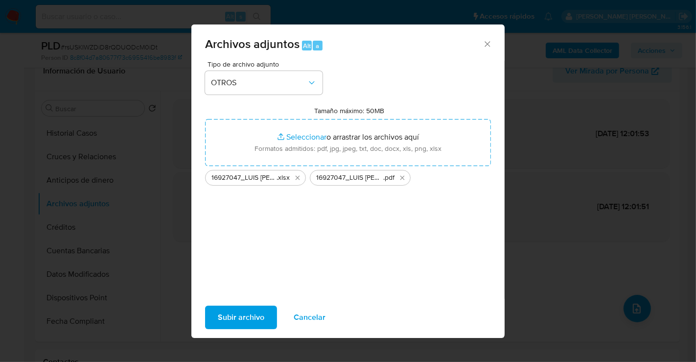
click at [244, 309] on span "Subir archivo" at bounding box center [241, 317] width 47 height 22
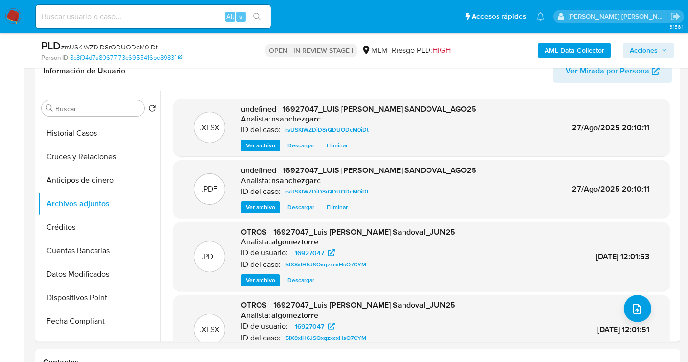
click at [635, 52] on span "Acciones" at bounding box center [644, 51] width 28 height 16
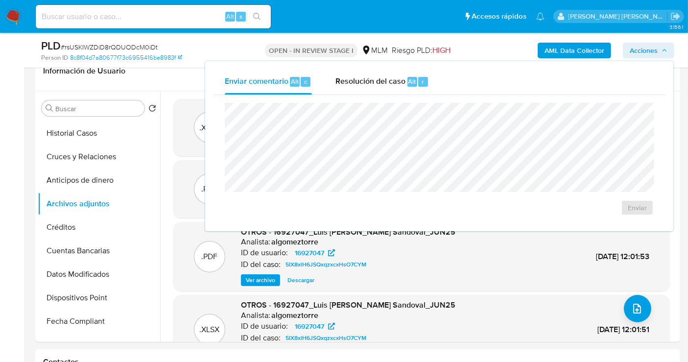
drag, startPoint x: 372, startPoint y: 79, endPoint x: 365, endPoint y: 98, distance: 20.9
click at [371, 80] on span "Resolución del caso" at bounding box center [370, 80] width 70 height 11
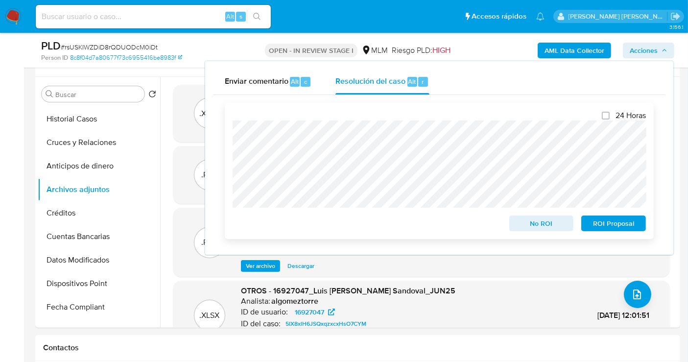
scroll to position [217, 0]
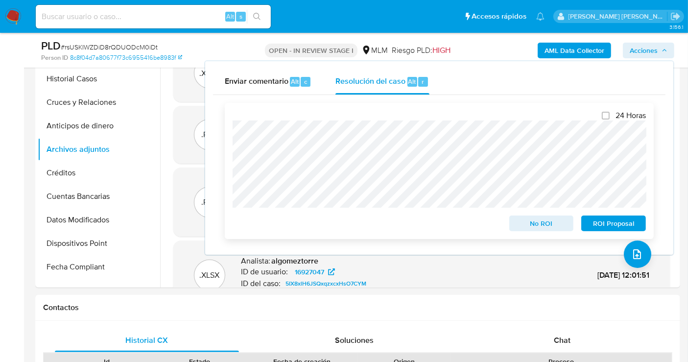
click at [530, 220] on span "No ROI" at bounding box center [541, 223] width 51 height 14
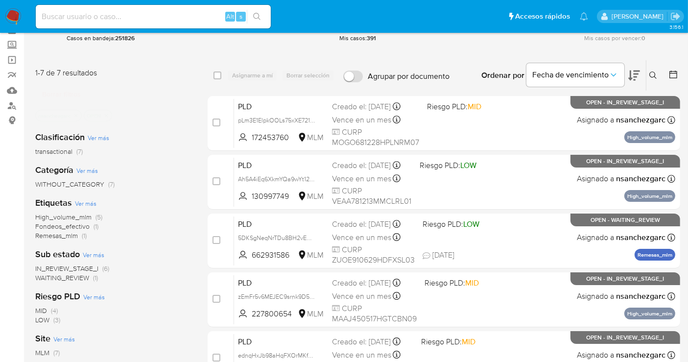
scroll to position [109, 0]
